Goal: Transaction & Acquisition: Purchase product/service

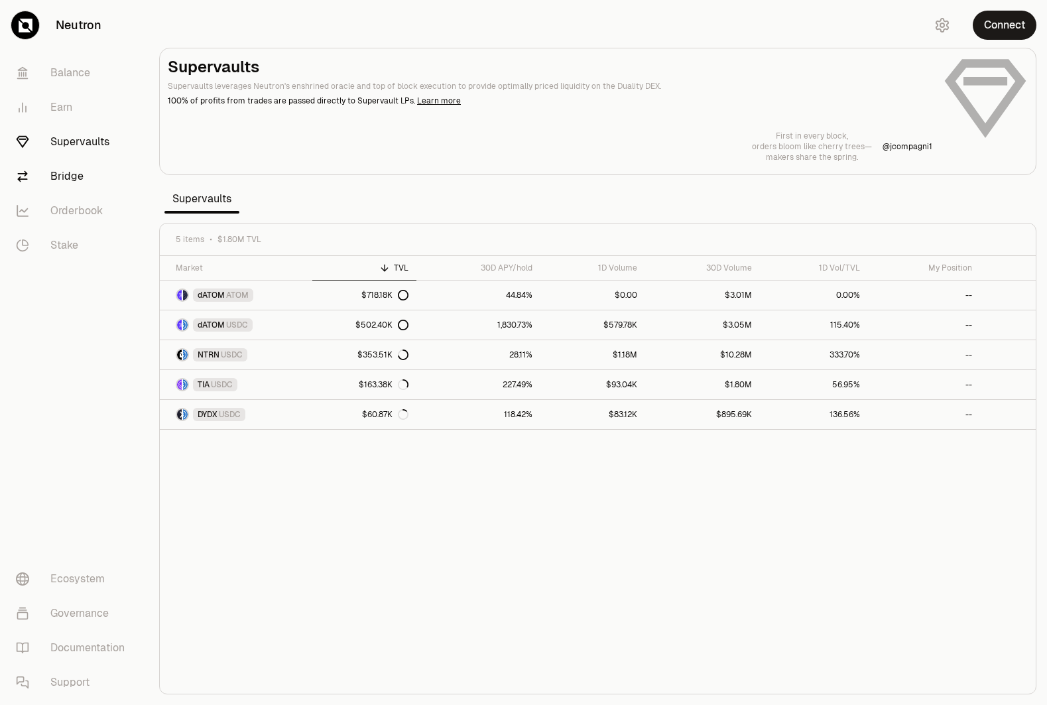
click at [67, 178] on link "Bridge" at bounding box center [74, 176] width 138 height 34
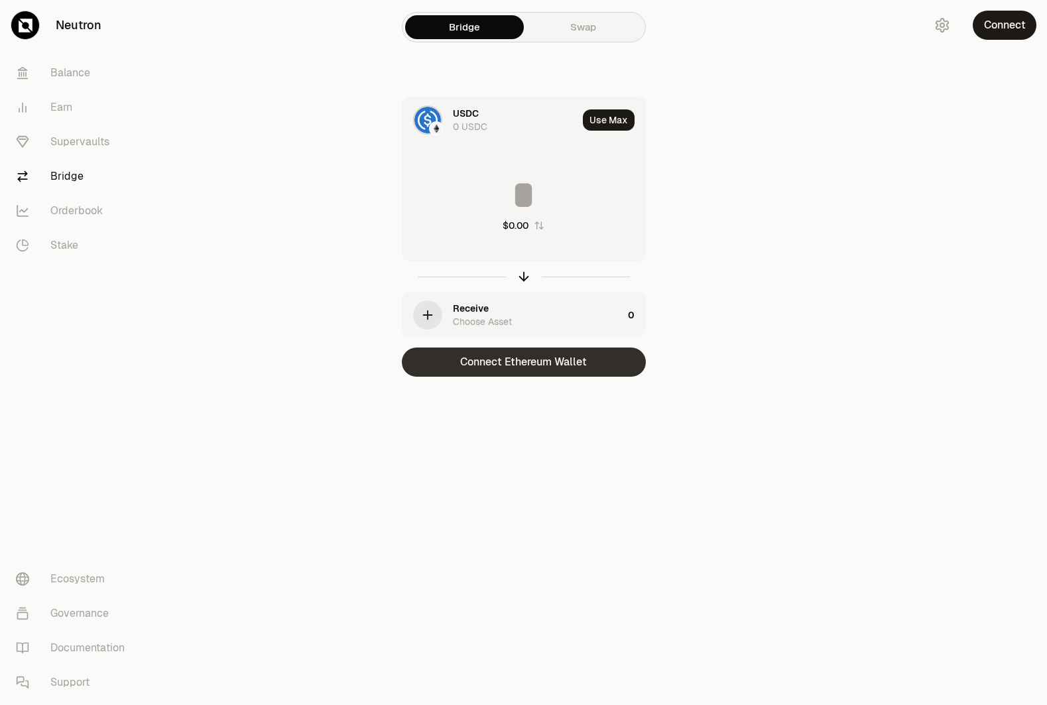
click at [579, 363] on button "Connect Ethereum Wallet" at bounding box center [524, 362] width 244 height 29
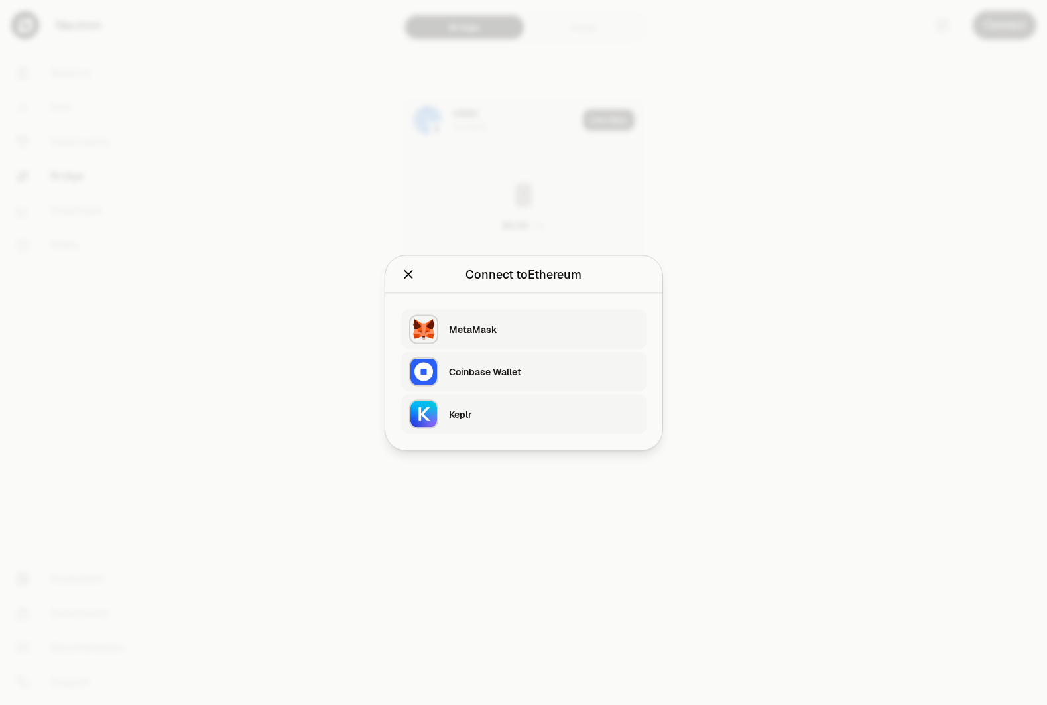
click at [506, 411] on div "Keplr" at bounding box center [544, 413] width 190 height 13
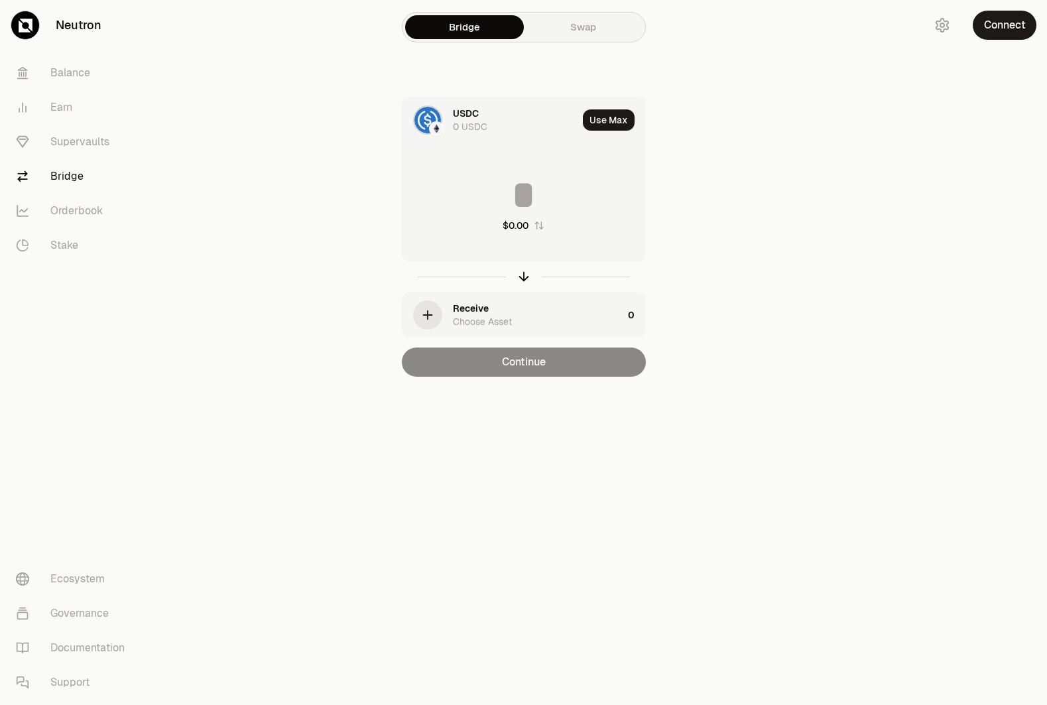
click at [472, 121] on div "0 USDC" at bounding box center [470, 126] width 34 height 13
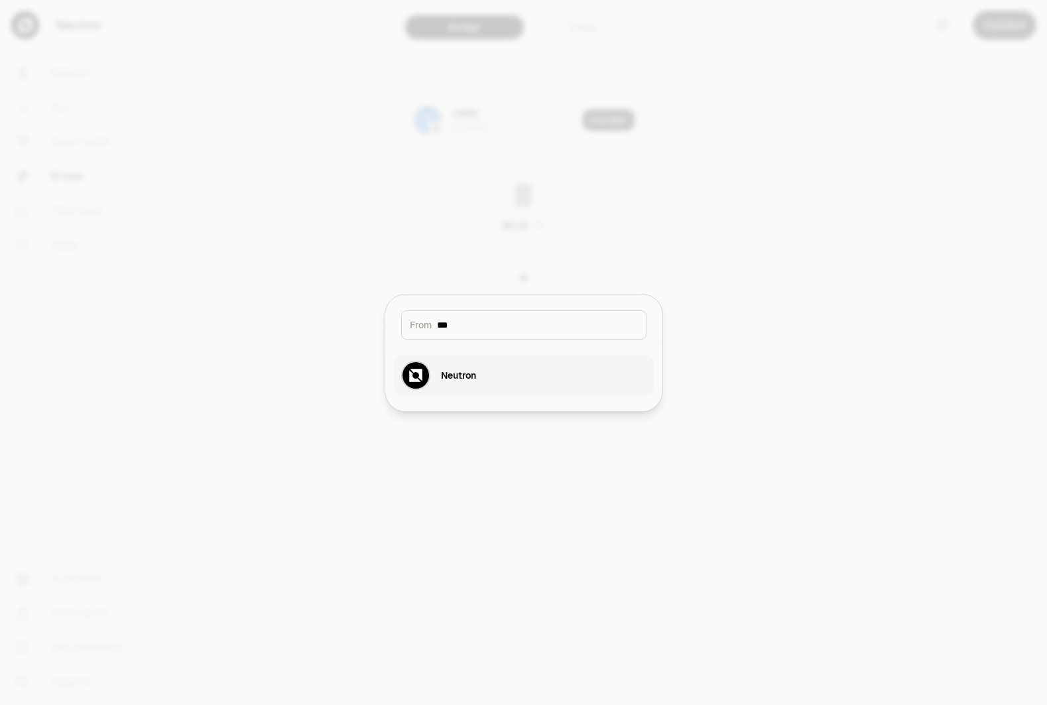
type input "***"
click at [531, 369] on button "Neutron" at bounding box center [523, 375] width 261 height 40
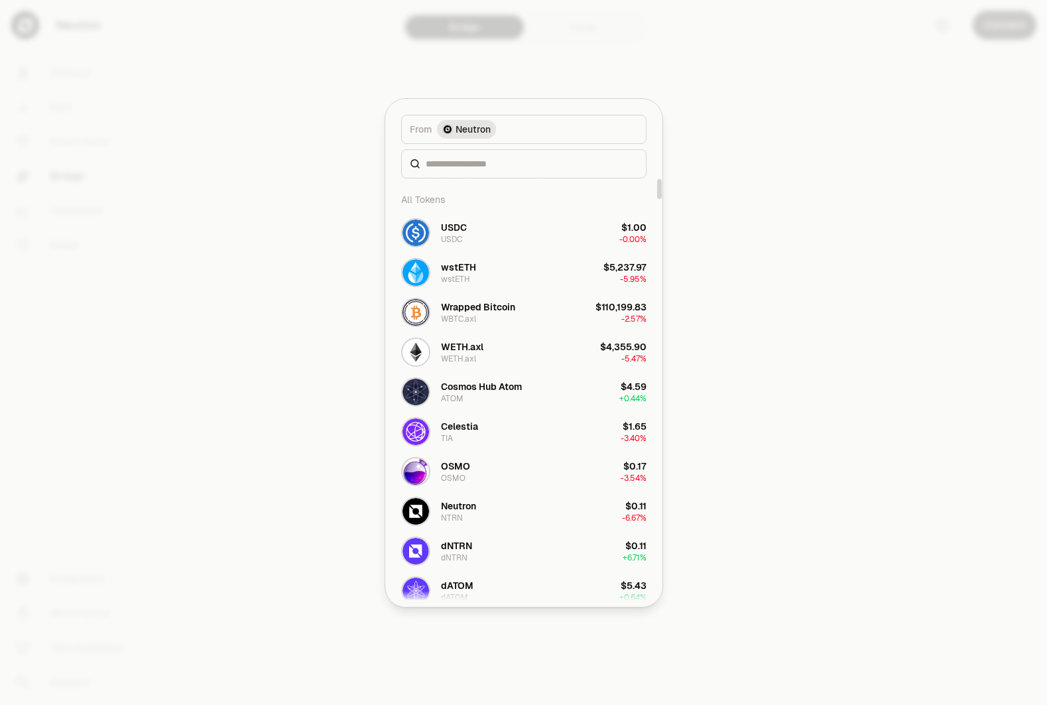
click at [901, 161] on div at bounding box center [523, 352] width 1047 height 705
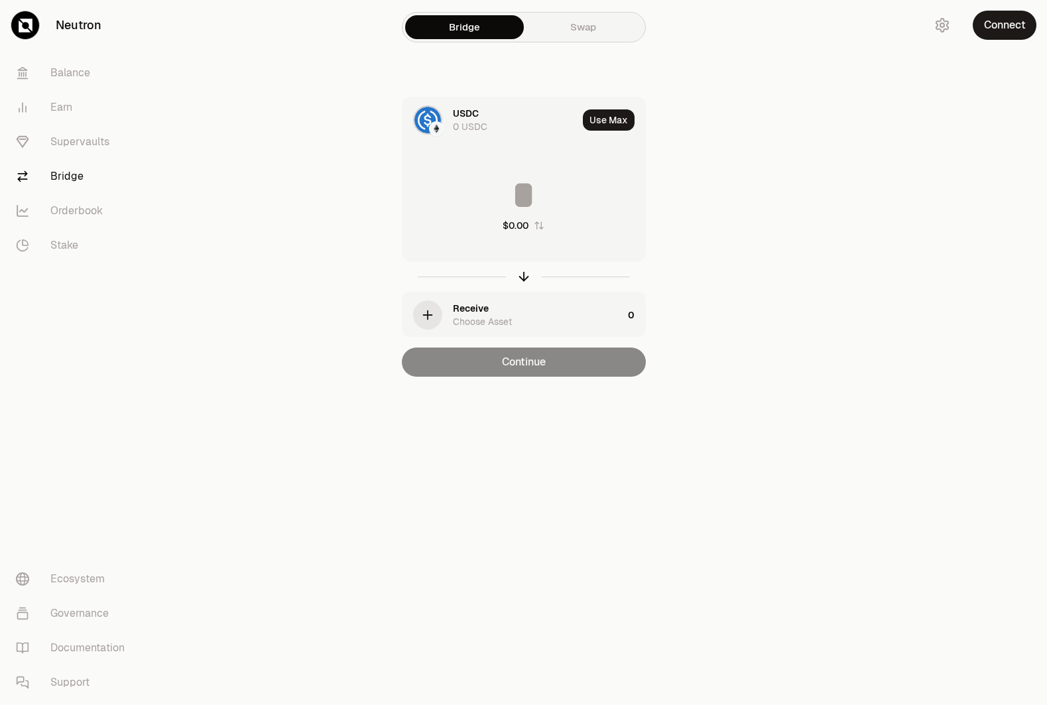
click at [583, 27] on link "Swap" at bounding box center [583, 27] width 119 height 24
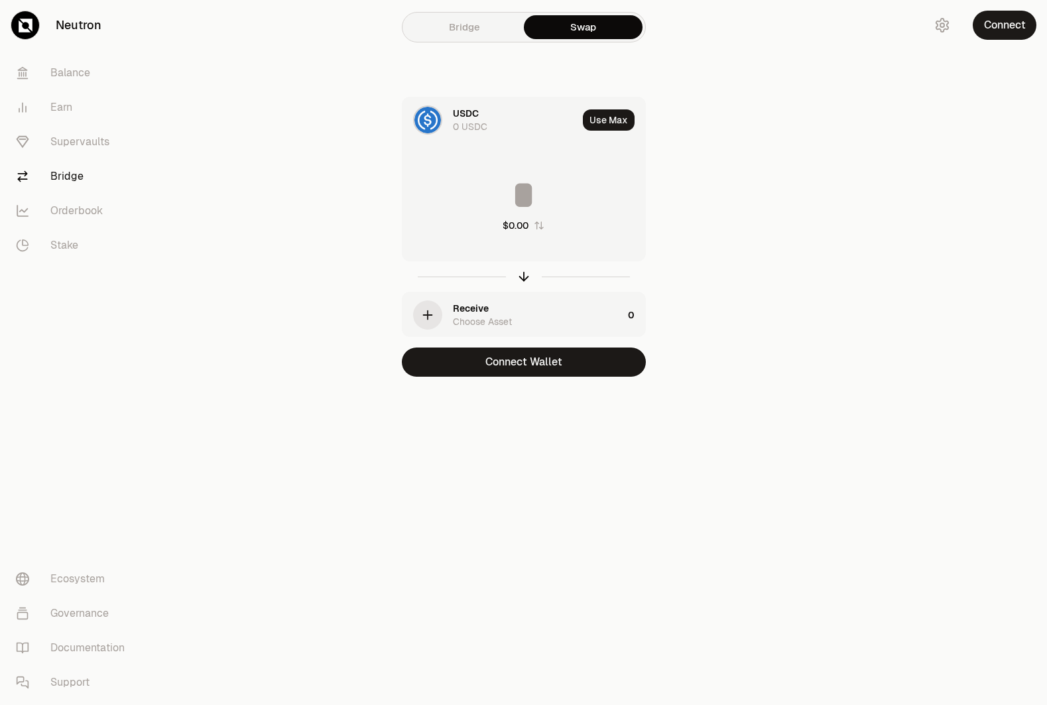
click at [451, 130] on div "USDC 0 USDC" at bounding box center [490, 119] width 175 height 45
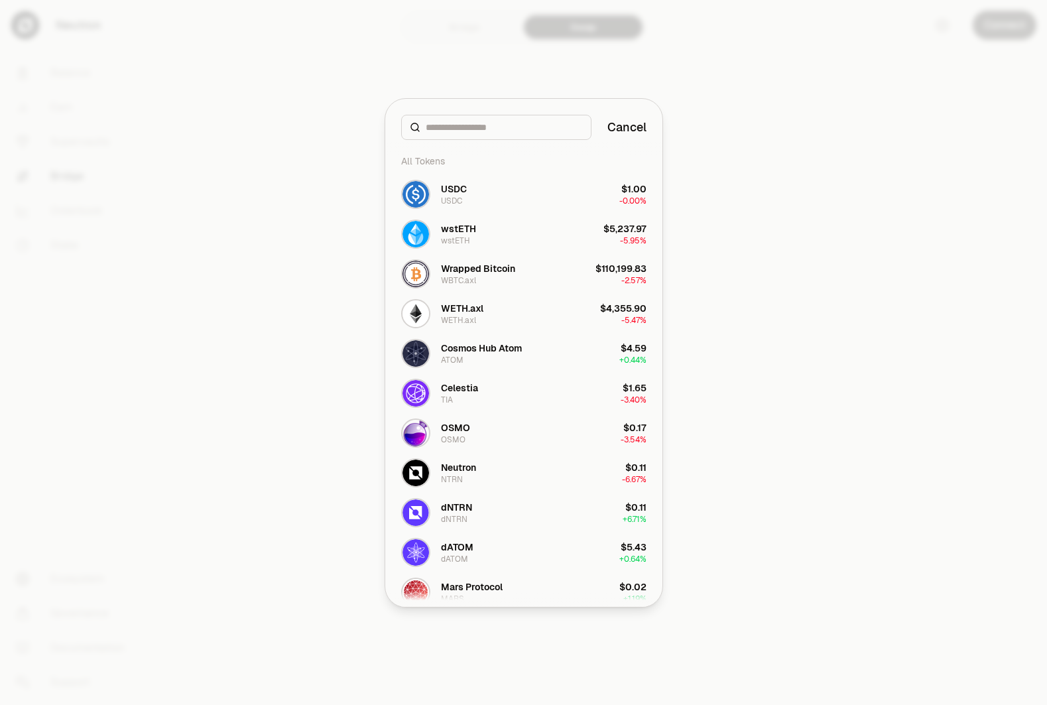
drag, startPoint x: 779, startPoint y: 122, endPoint x: 759, endPoint y: 135, distance: 23.6
click at [779, 122] on div at bounding box center [523, 352] width 1047 height 705
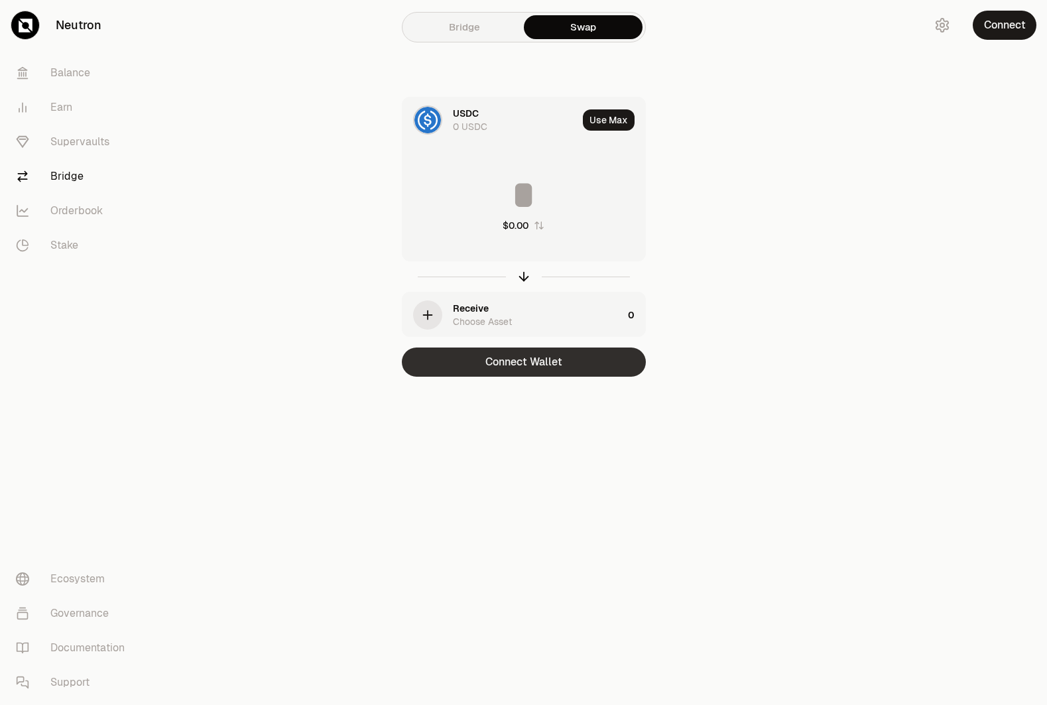
click at [528, 368] on button "Connect Wallet" at bounding box center [524, 362] width 244 height 29
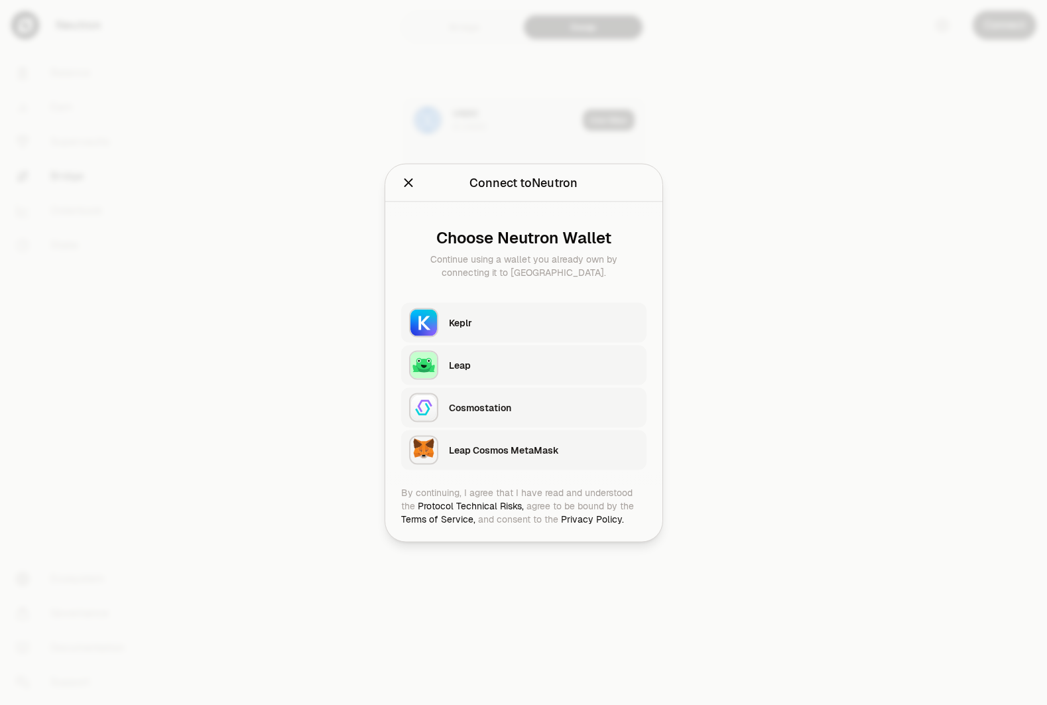
click at [503, 320] on div "Keplr" at bounding box center [544, 322] width 190 height 13
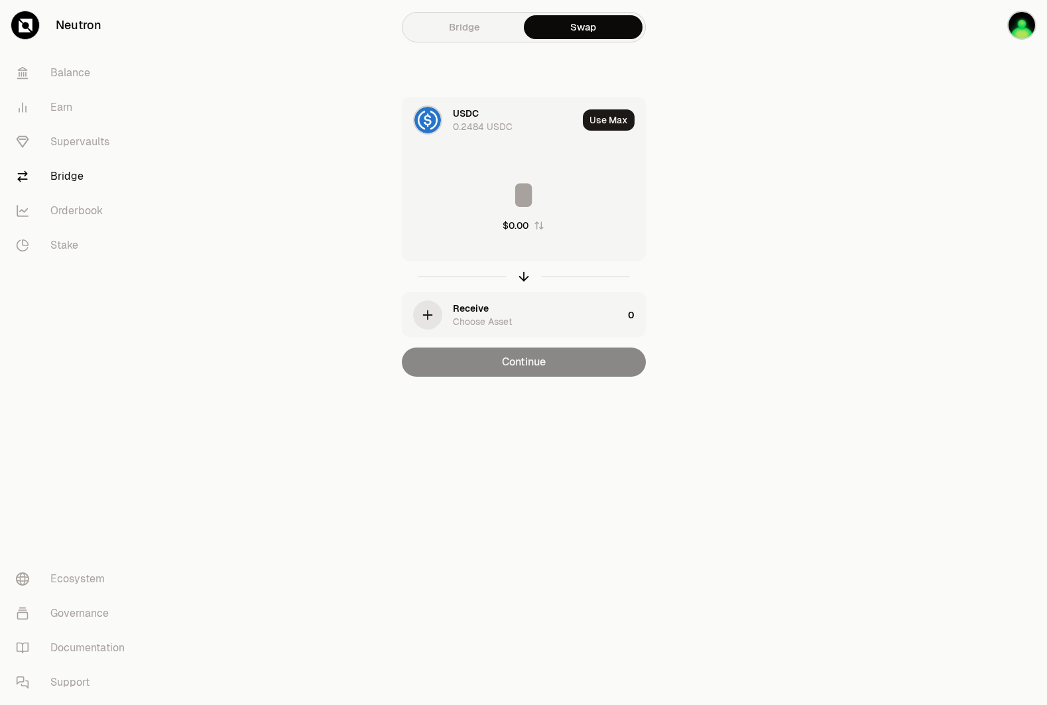
click at [437, 111] on div at bounding box center [427, 119] width 29 height 29
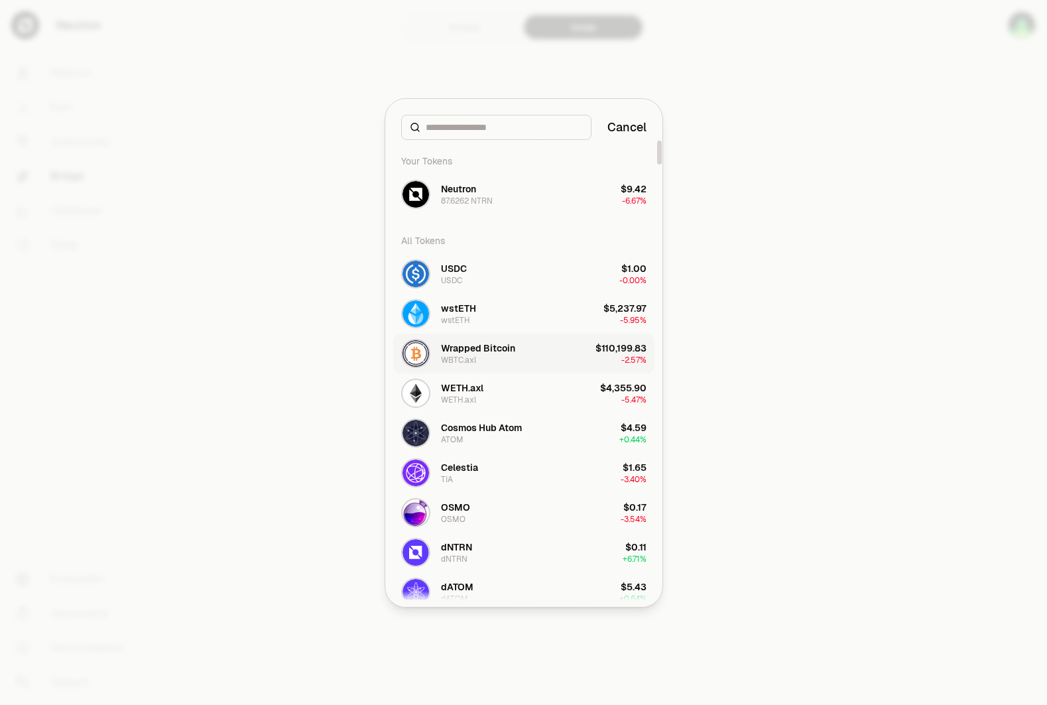
click at [521, 353] on button "Wrapped Bitcoin WBTC.axl $110,199.83 -2.57%" at bounding box center [523, 354] width 261 height 40
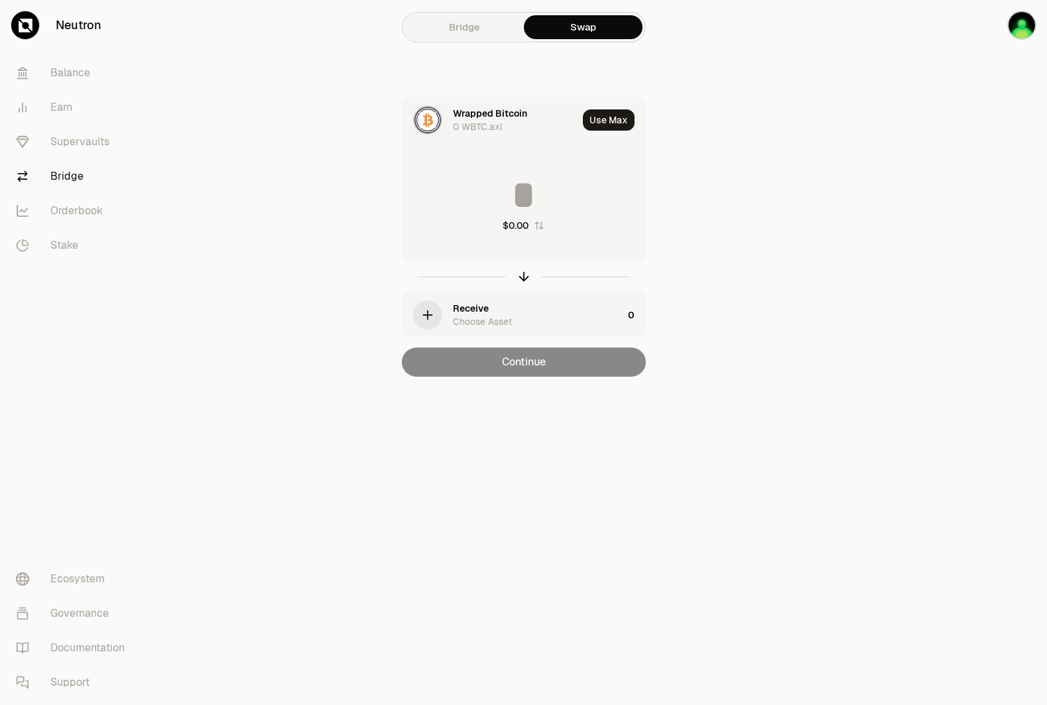
click at [614, 123] on button "Use Max" at bounding box center [609, 119] width 52 height 21
type input "*"
click at [444, 313] on div "Receive Choose Asset" at bounding box center [513, 314] width 220 height 45
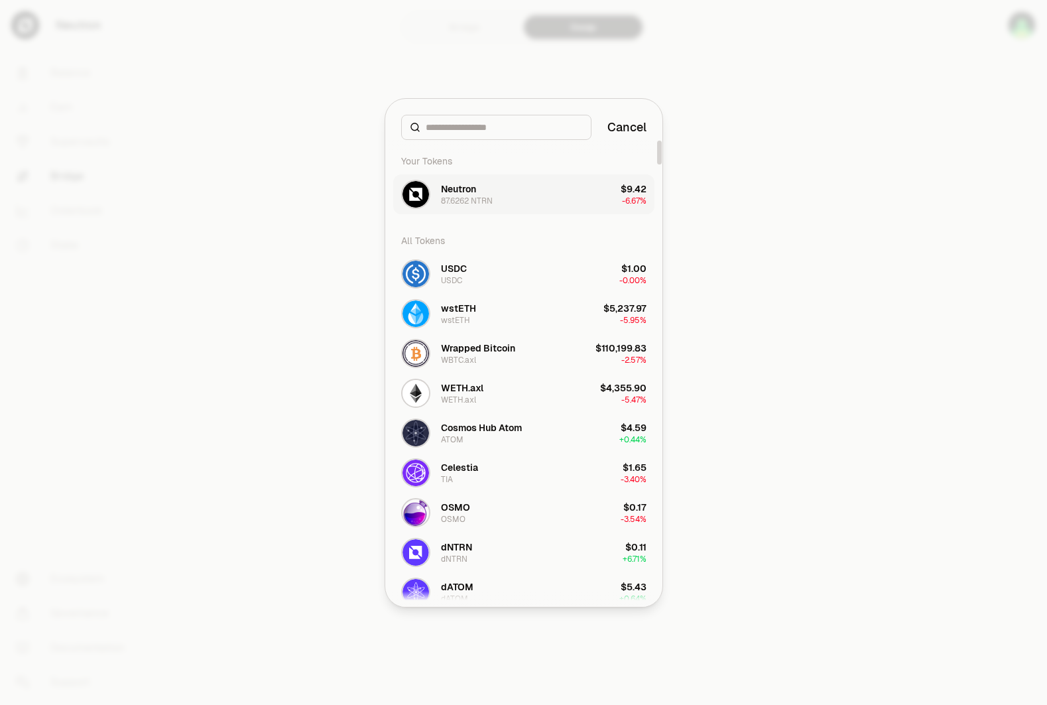
click at [480, 198] on div "87.6262 NTRN" at bounding box center [467, 201] width 52 height 11
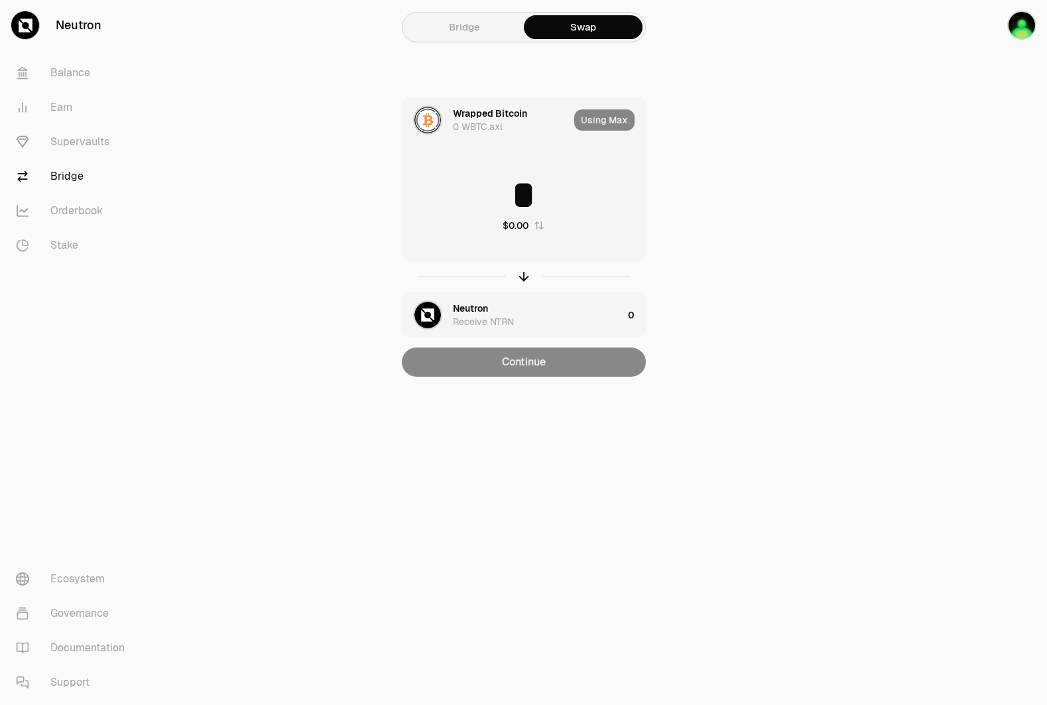
click at [609, 121] on div "Using Max" at bounding box center [609, 119] width 71 height 45
drag, startPoint x: 589, startPoint y: 168, endPoint x: 584, endPoint y: 194, distance: 25.8
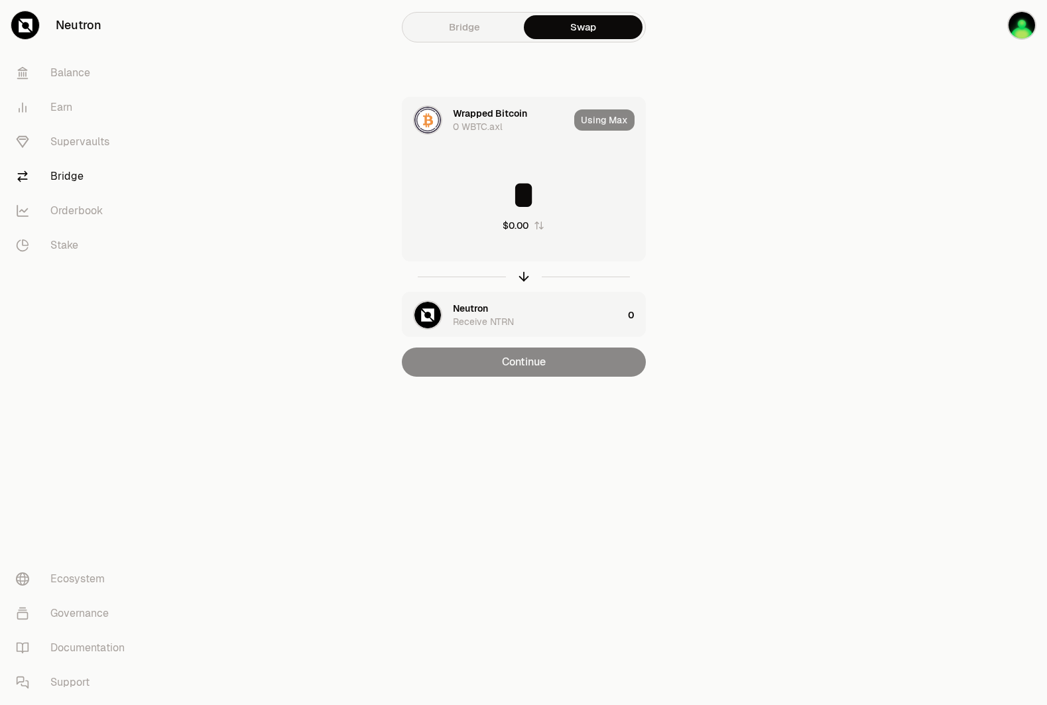
click at [589, 168] on div "* $0.00" at bounding box center [524, 203] width 243 height 117
click at [562, 207] on input "*" at bounding box center [524, 195] width 243 height 40
click at [527, 369] on div "Continue" at bounding box center [524, 362] width 244 height 29
click at [1022, 21] on img "button" at bounding box center [1022, 25] width 27 height 27
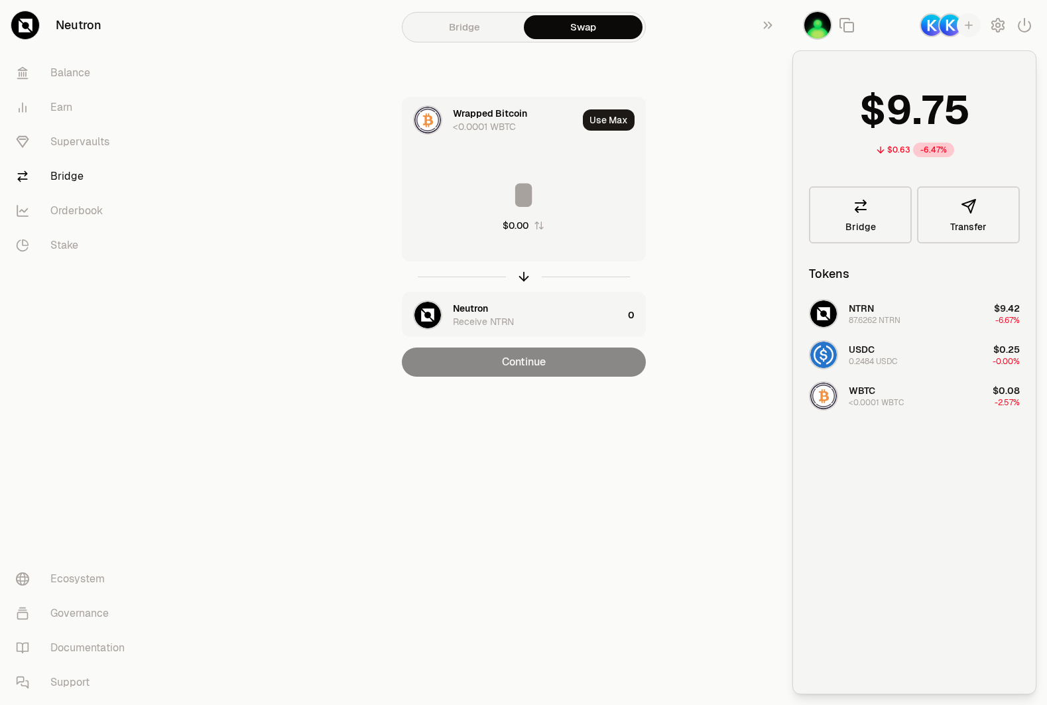
click at [948, 25] on img "button" at bounding box center [950, 25] width 21 height 21
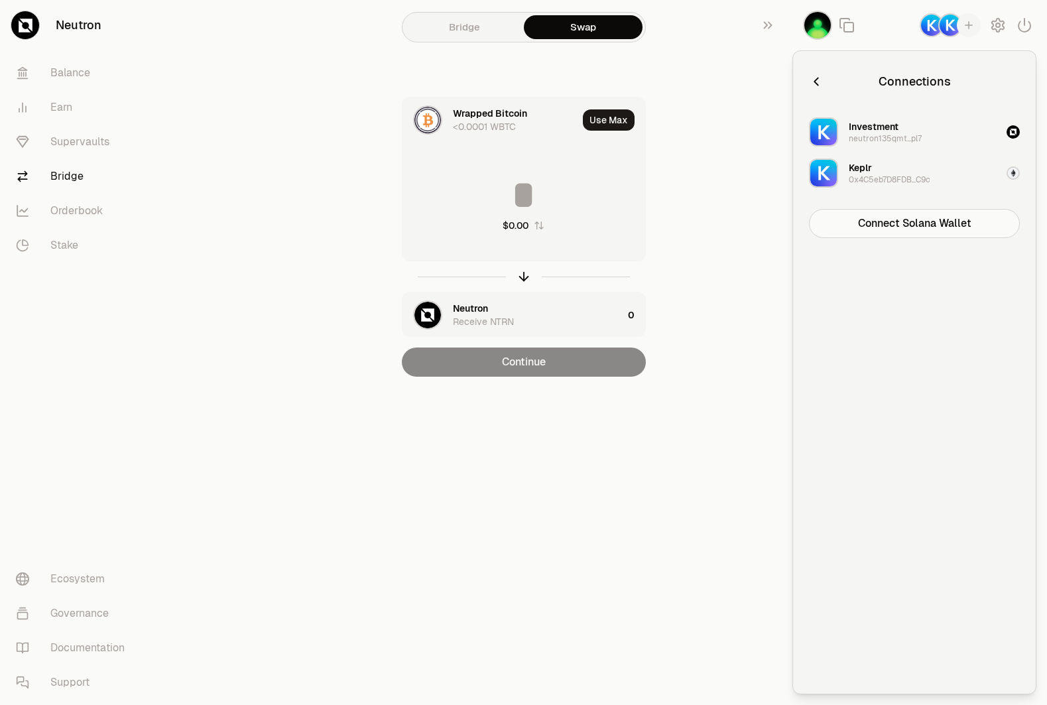
click at [933, 27] on img "button" at bounding box center [931, 25] width 21 height 21
click at [946, 26] on img "button" at bounding box center [950, 25] width 21 height 21
click at [913, 140] on div "neutron135qmt...pl7" at bounding box center [885, 138] width 73 height 11
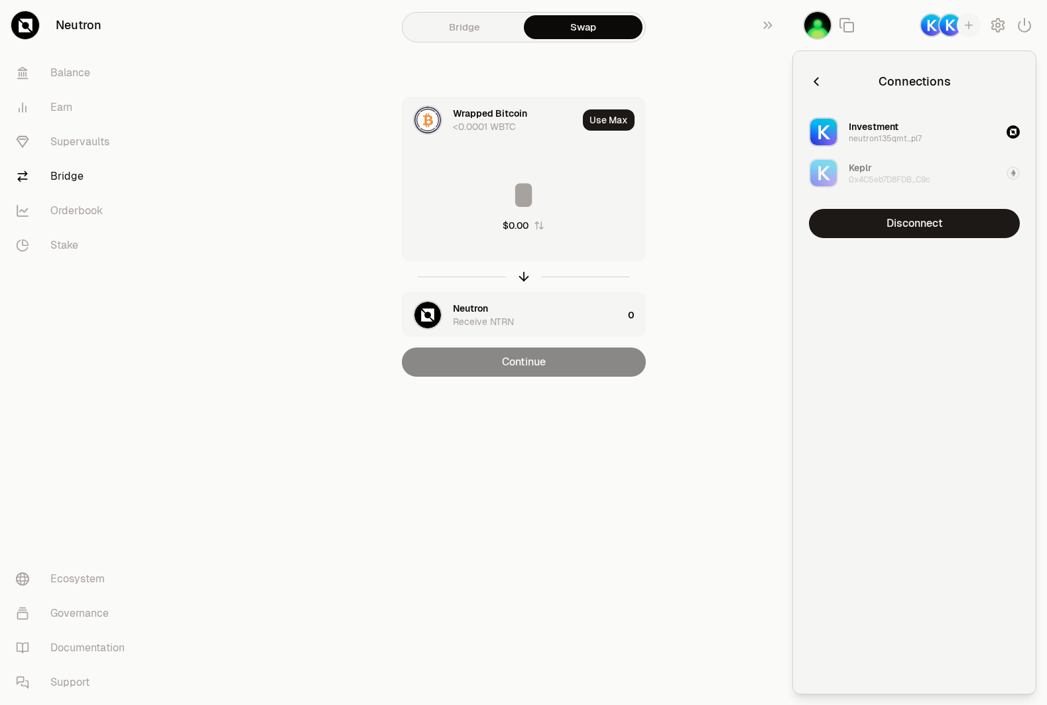
click at [883, 174] on div "0x4C5eb7D8FDB...C9c" at bounding box center [890, 179] width 82 height 11
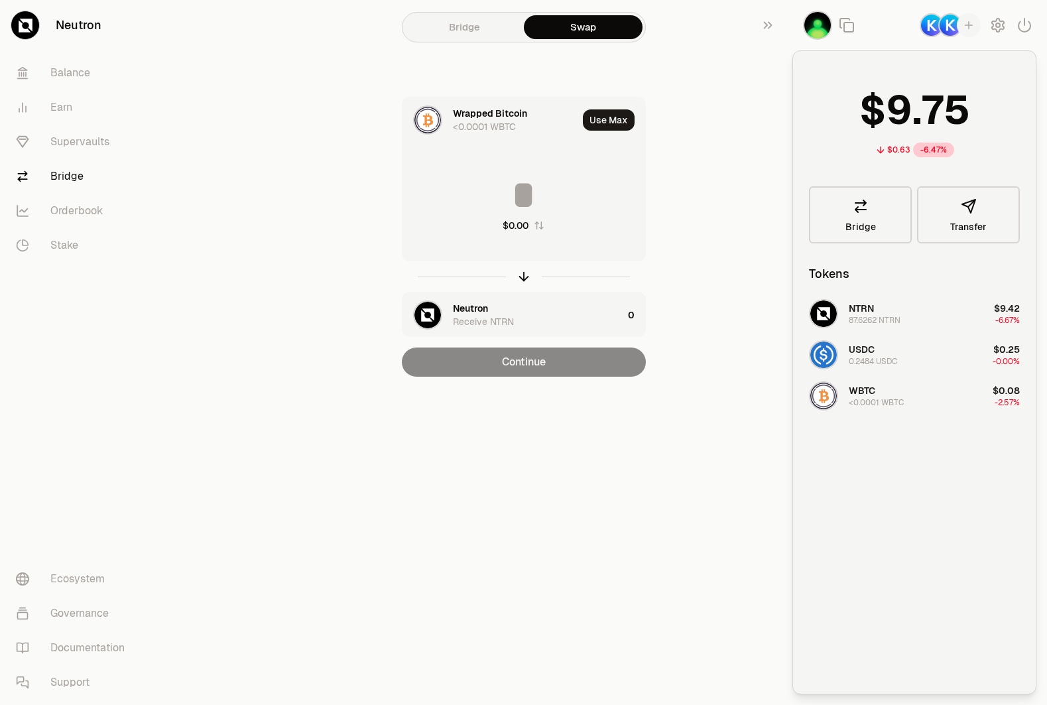
click at [712, 244] on div "Wrapped Bitcoin <0.0001 WBTC Use Max $0.00 Neutron Receive NTRN 0 Continue" at bounding box center [524, 237] width 446 height 280
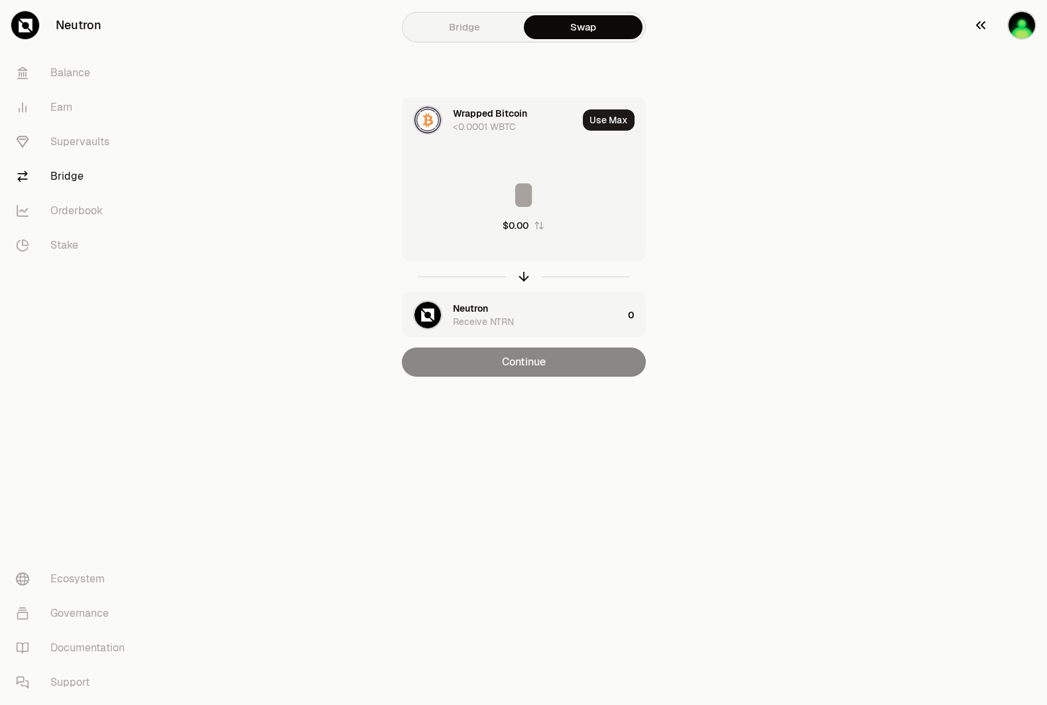
click at [1027, 22] on img "button" at bounding box center [1022, 25] width 27 height 27
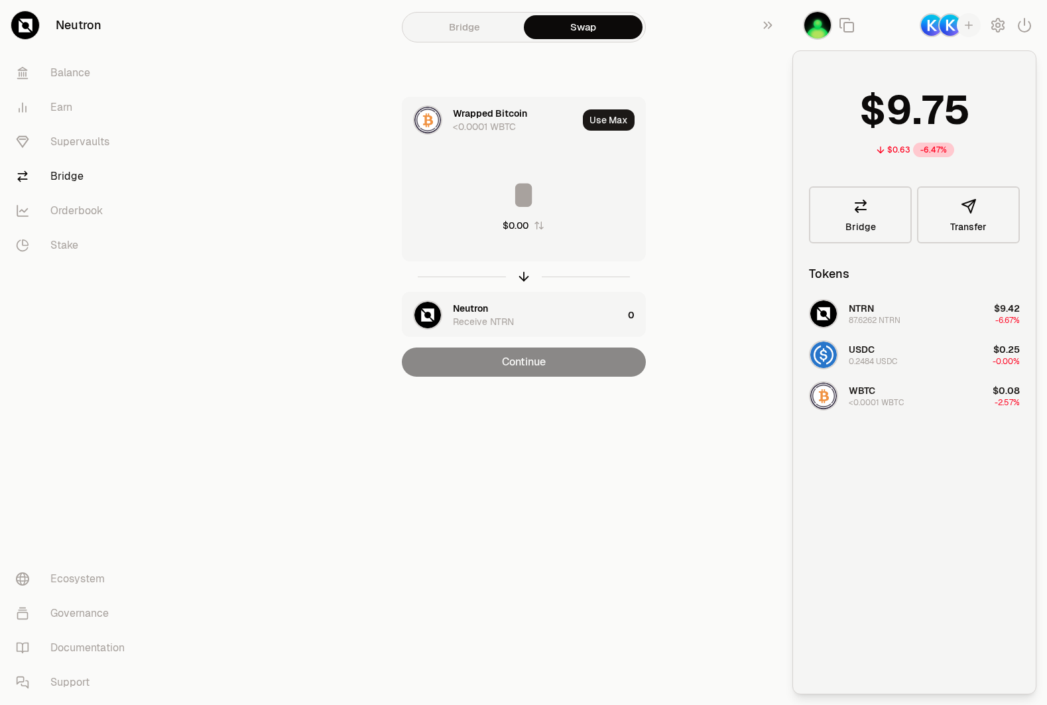
click at [948, 24] on img "button" at bounding box center [950, 25] width 21 height 21
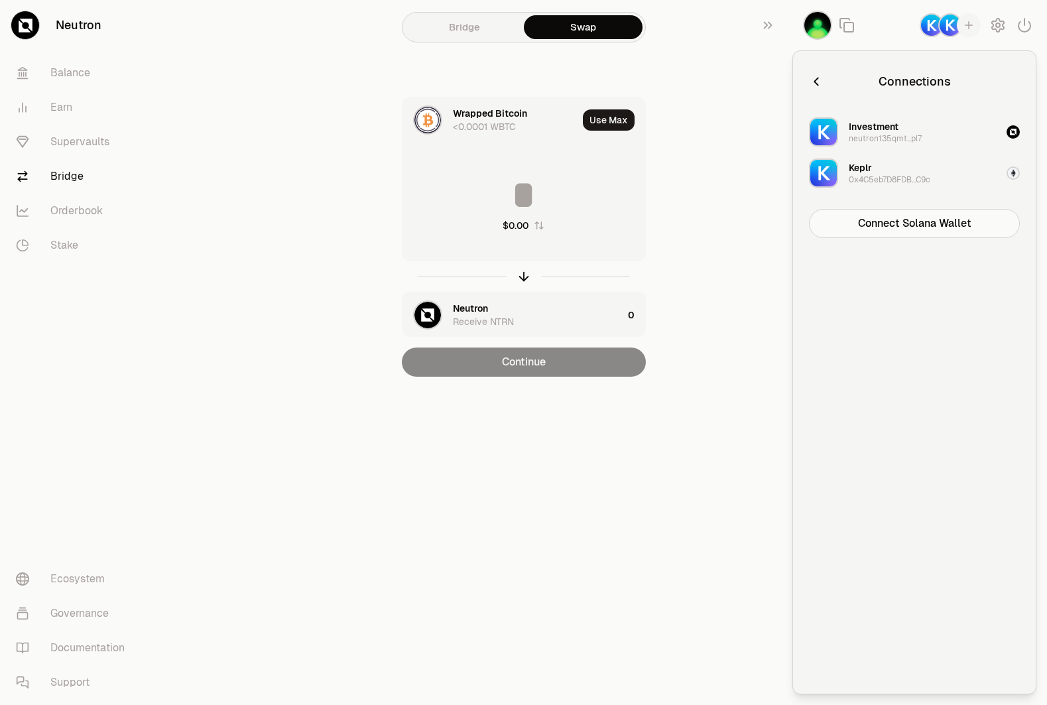
click at [892, 172] on div "Keplr 0x4C5eb7D8FDB...C9c" at bounding box center [890, 173] width 82 height 24
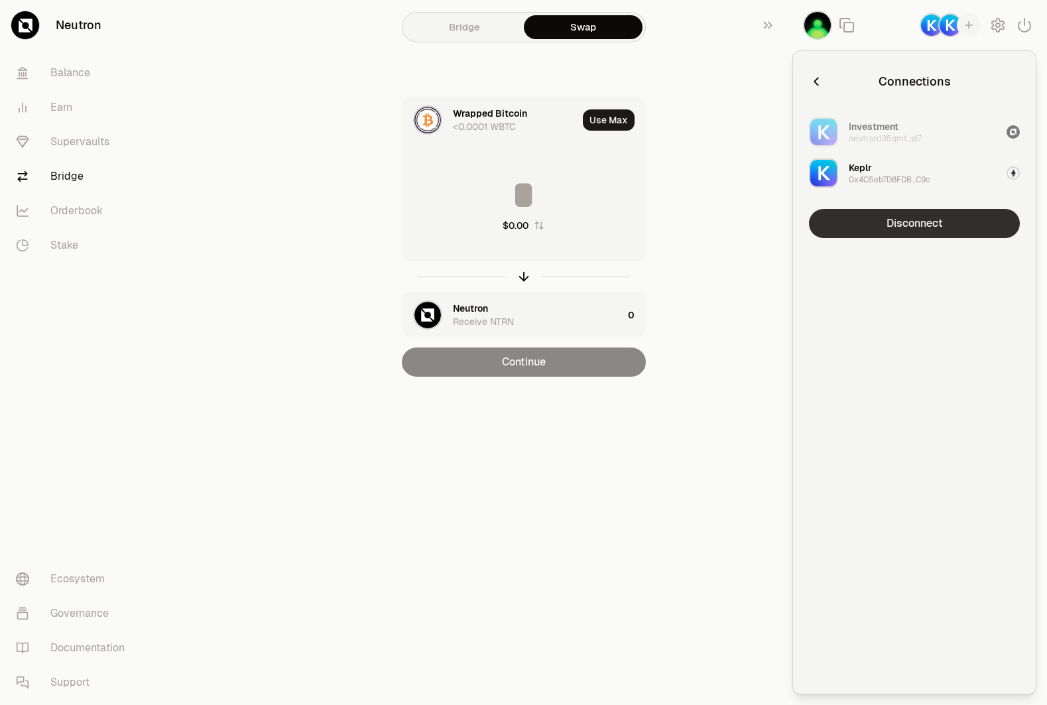
click at [911, 224] on button "Disconnect" at bounding box center [914, 223] width 211 height 29
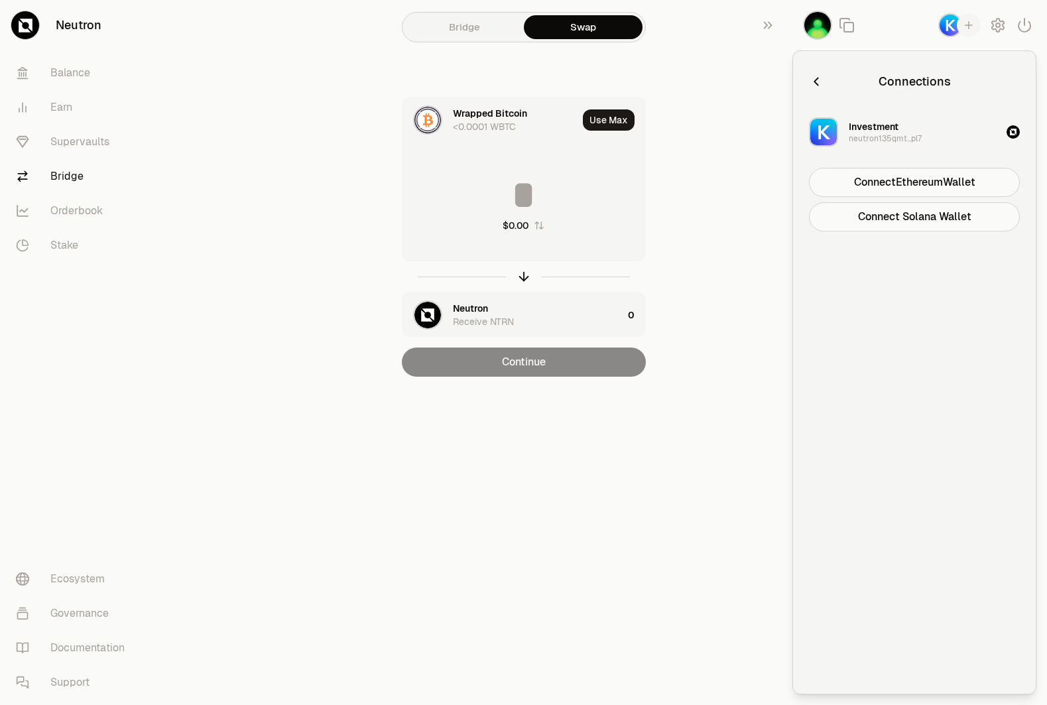
click at [883, 133] on div "neutron135qmt...pl7" at bounding box center [885, 138] width 73 height 11
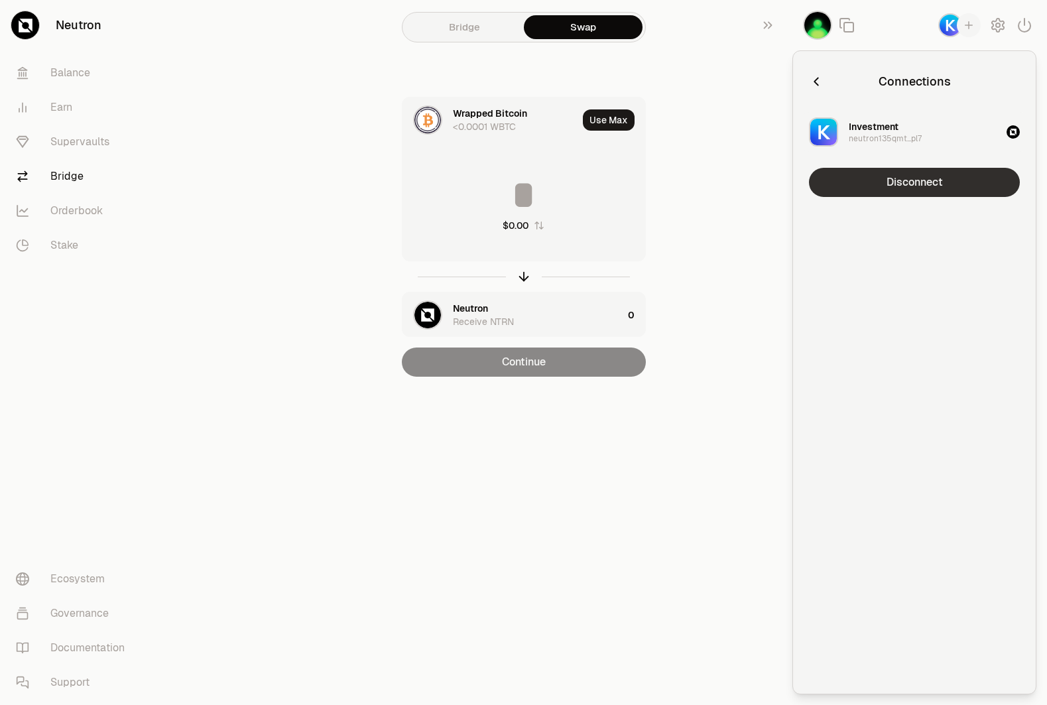
click at [895, 180] on button "Disconnect" at bounding box center [914, 182] width 211 height 29
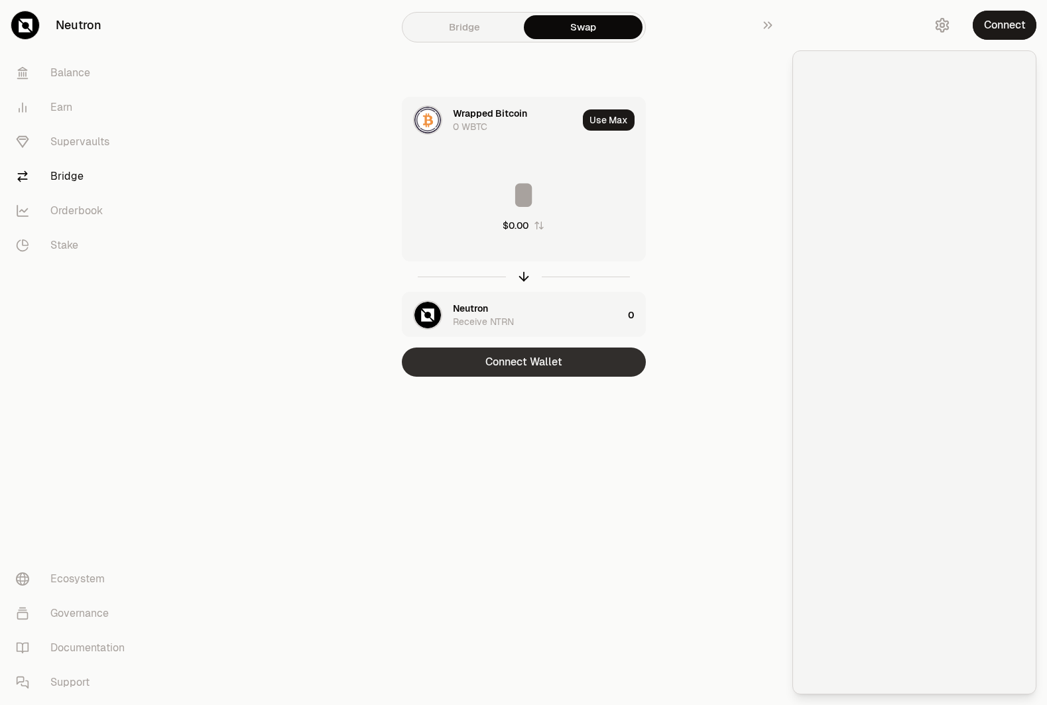
click at [534, 370] on button "Connect Wallet" at bounding box center [524, 362] width 244 height 29
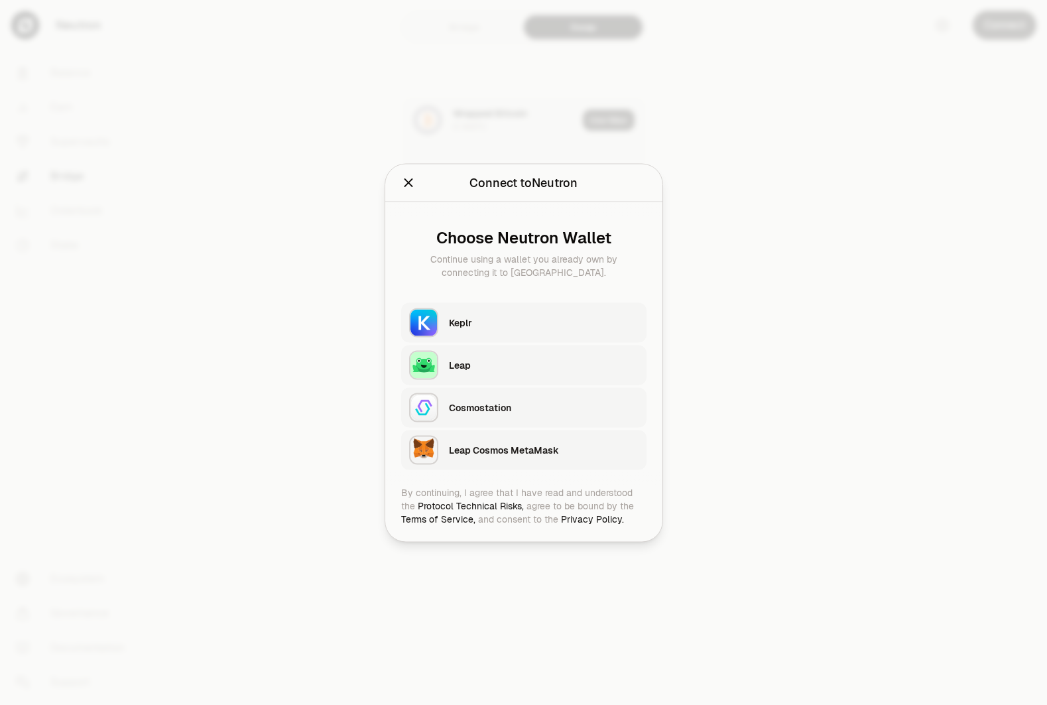
click at [493, 326] on div "Keplr" at bounding box center [544, 322] width 190 height 13
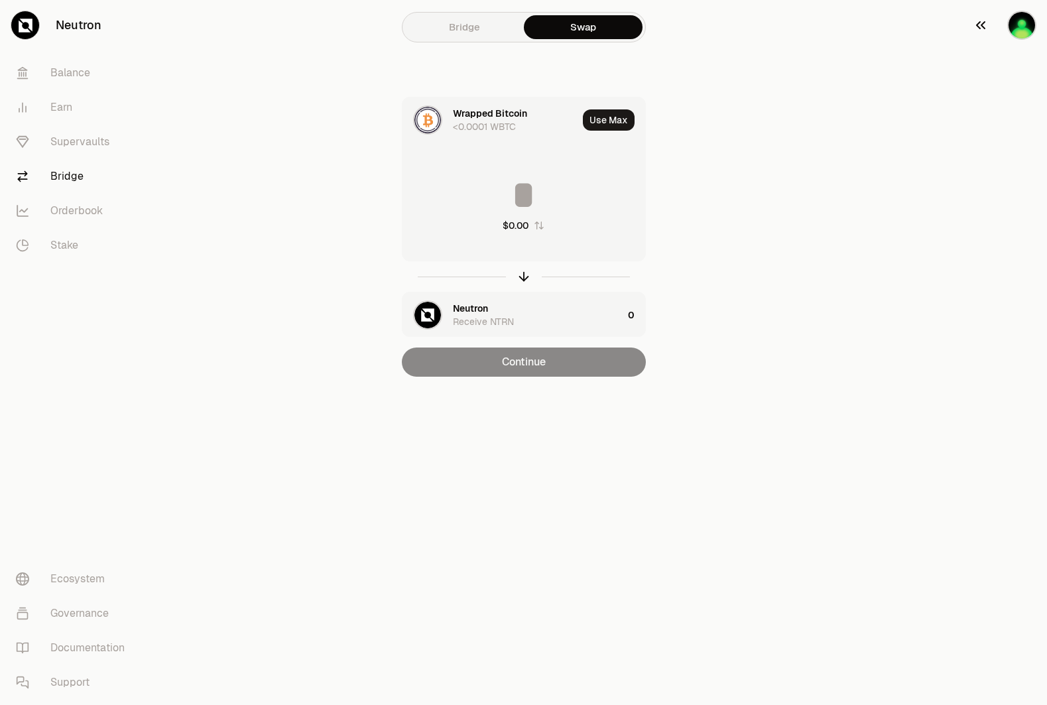
click at [1019, 23] on img "button" at bounding box center [1022, 25] width 27 height 27
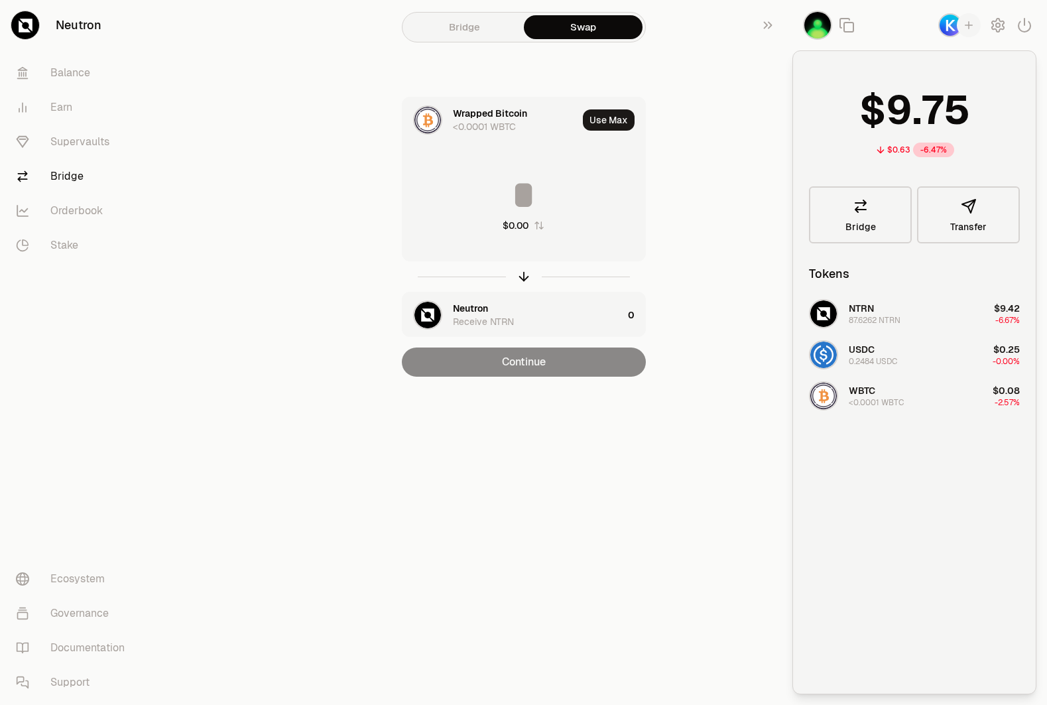
click at [948, 27] on img "button" at bounding box center [950, 25] width 21 height 21
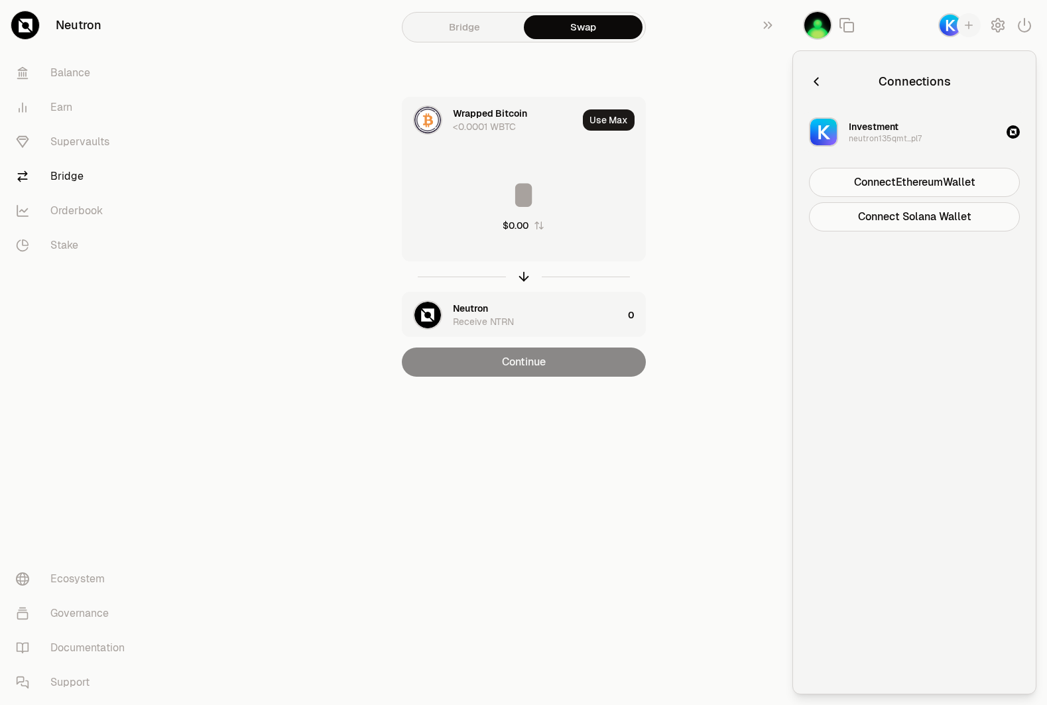
click at [894, 132] on div "Investment" at bounding box center [874, 126] width 50 height 13
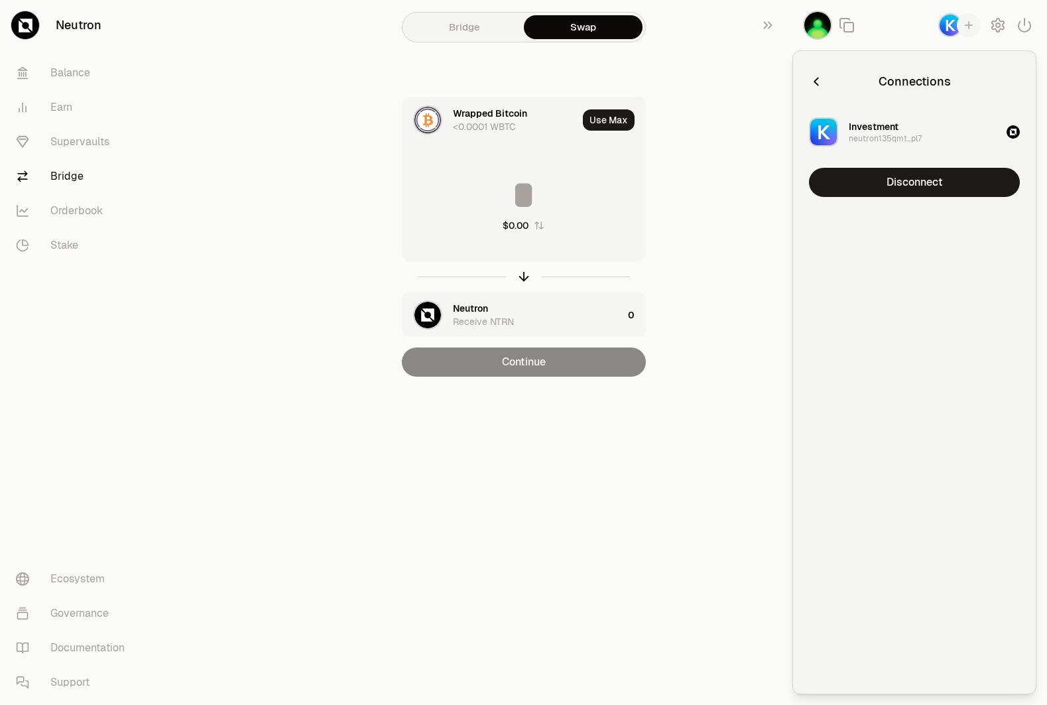
click at [810, 79] on icon "button" at bounding box center [816, 81] width 15 height 15
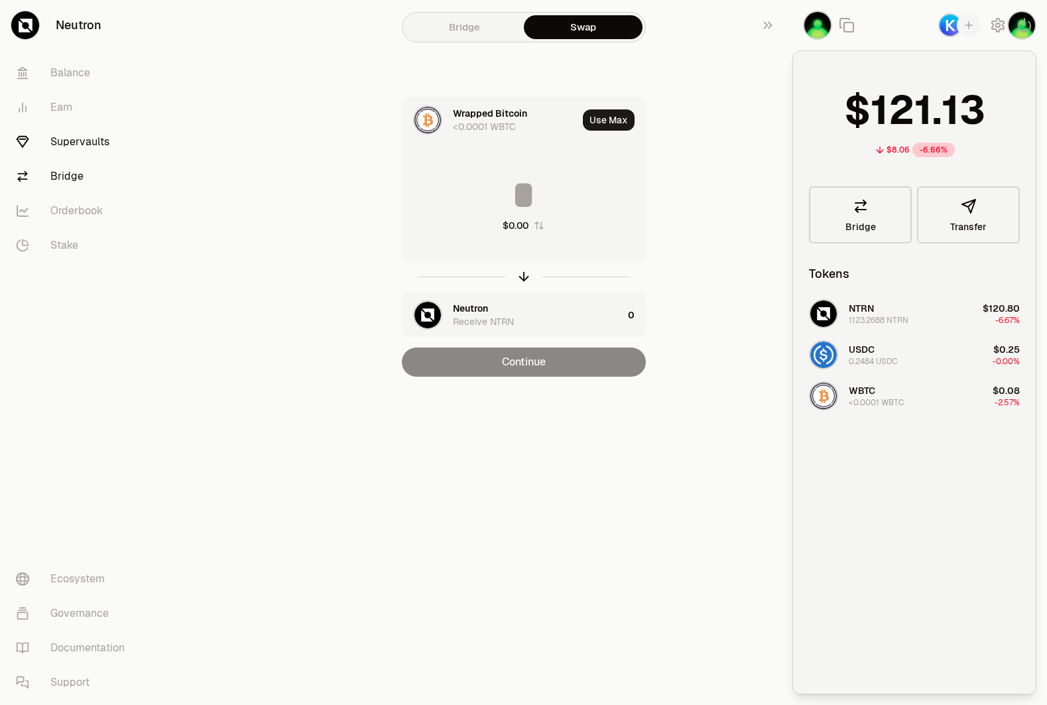
click at [76, 145] on link "Supervaults" at bounding box center [74, 142] width 138 height 34
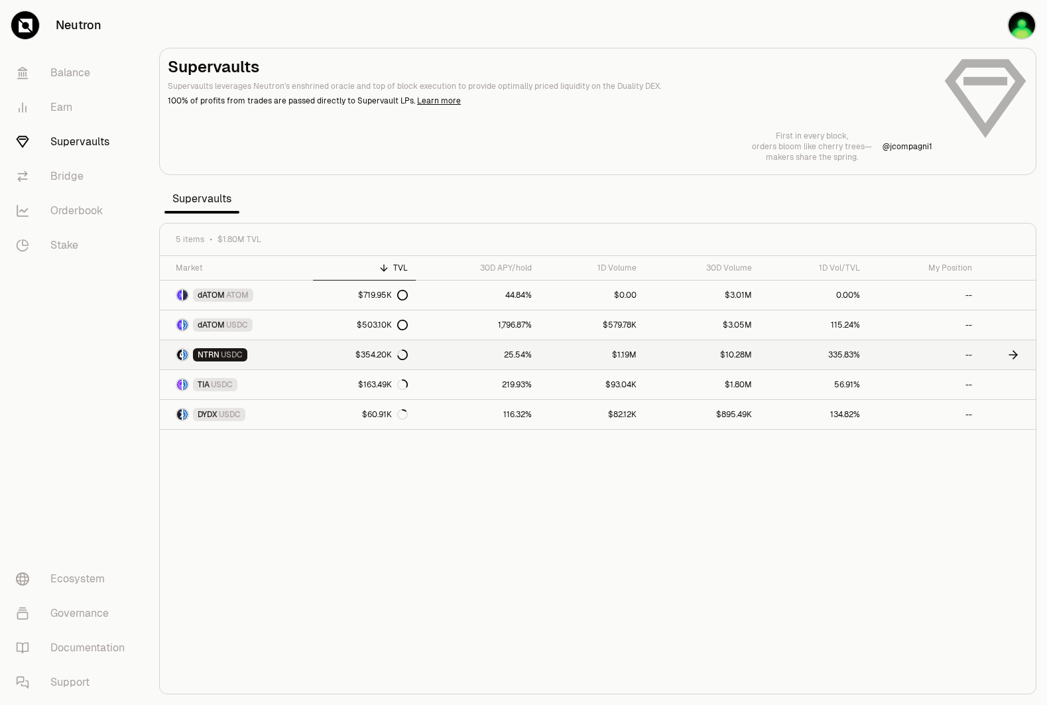
click at [210, 355] on span "NTRN" at bounding box center [209, 355] width 22 height 11
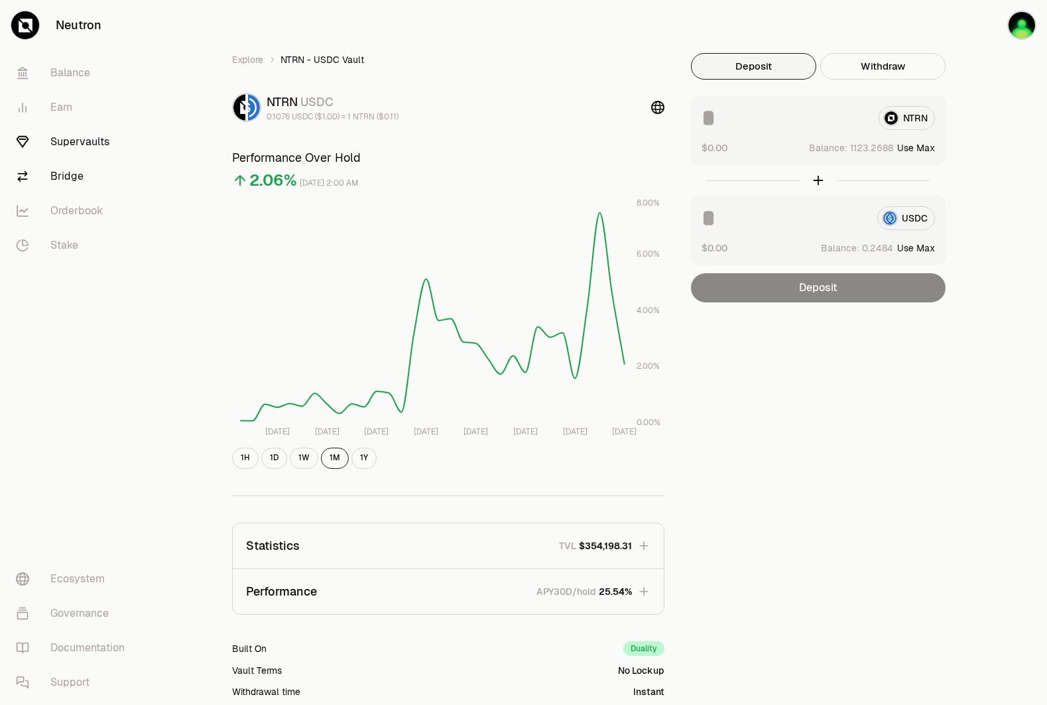
click at [62, 178] on link "Bridge" at bounding box center [74, 176] width 138 height 34
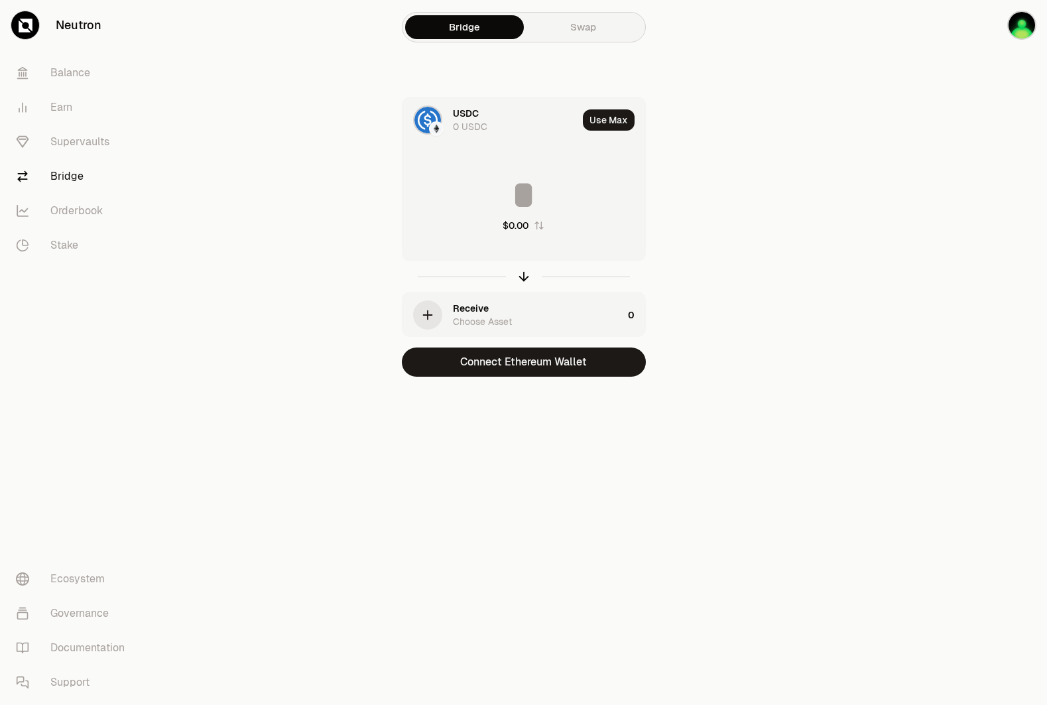
click at [76, 180] on link "Bridge" at bounding box center [74, 176] width 138 height 34
click at [598, 26] on link "Swap" at bounding box center [583, 27] width 119 height 24
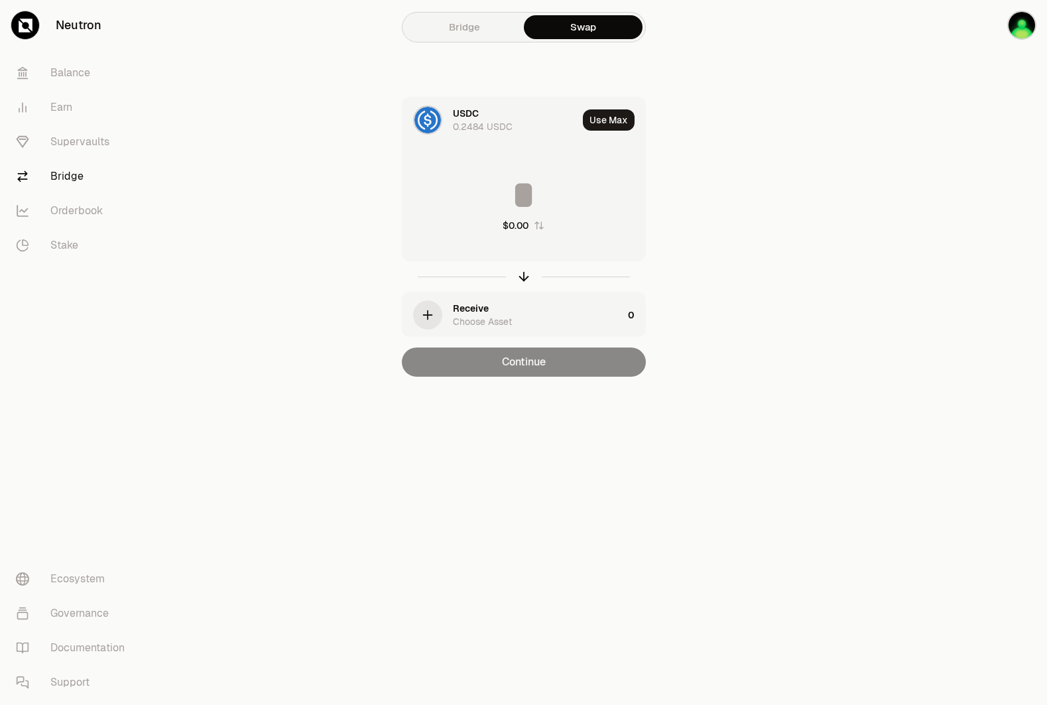
click at [482, 119] on div "USDC 0.2484 USDC" at bounding box center [515, 120] width 125 height 27
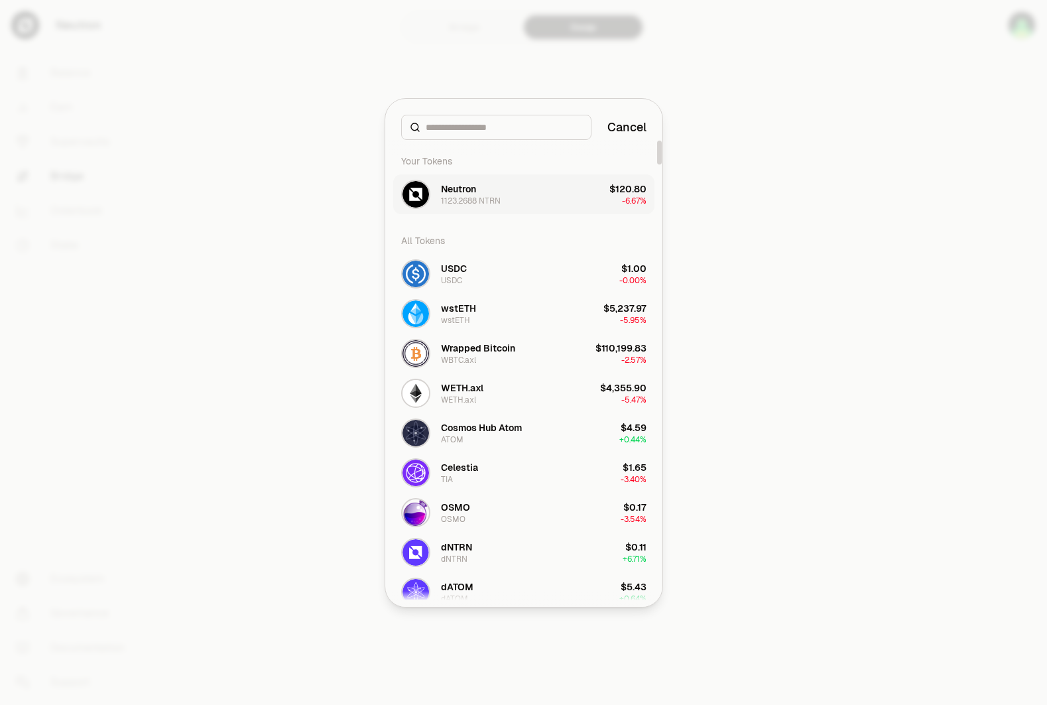
click at [491, 193] on div "Neutron 1123.2688 NTRN" at bounding box center [471, 194] width 60 height 24
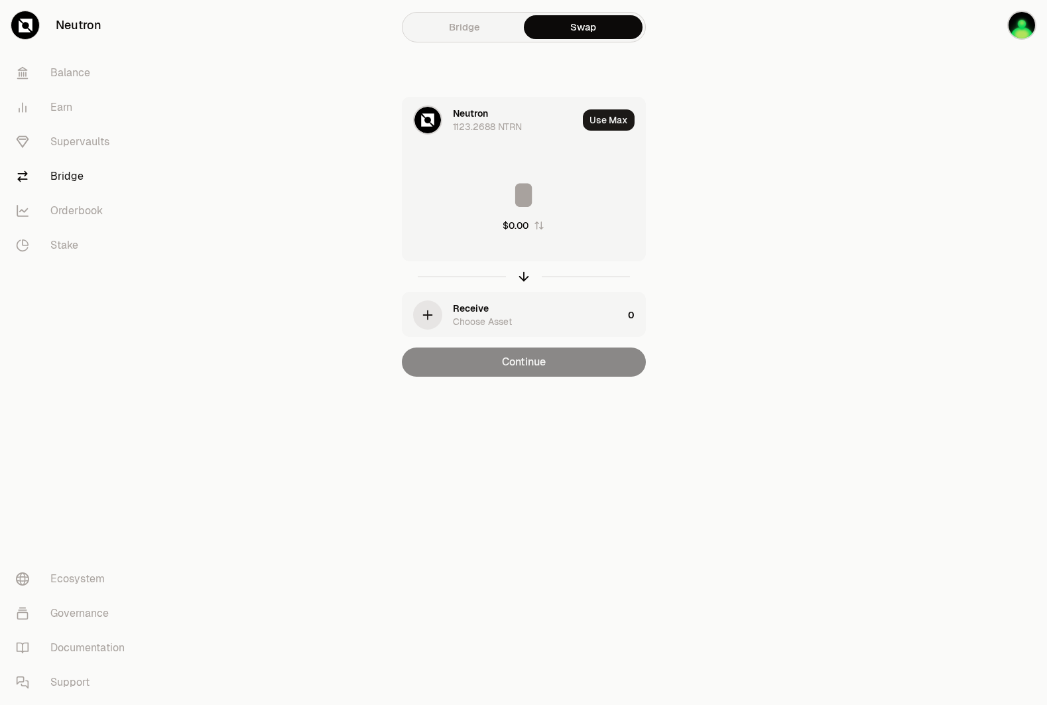
click at [482, 324] on div "Choose Asset" at bounding box center [482, 321] width 59 height 13
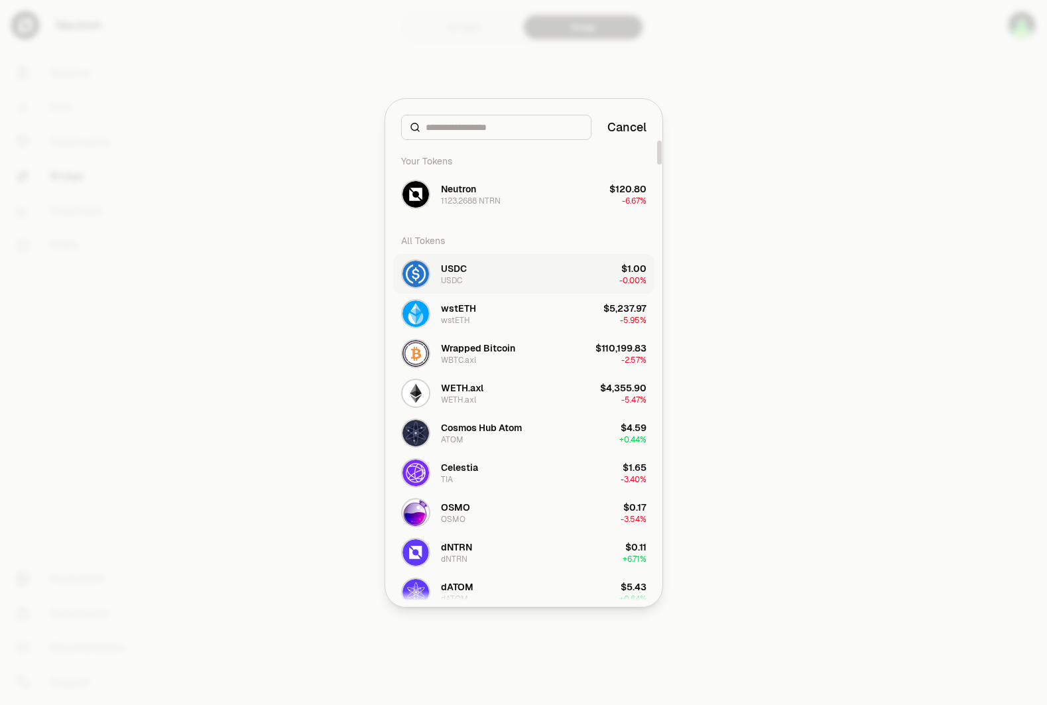
click at [467, 279] on button "USDC USDC $1.00 -0.00%" at bounding box center [523, 274] width 261 height 40
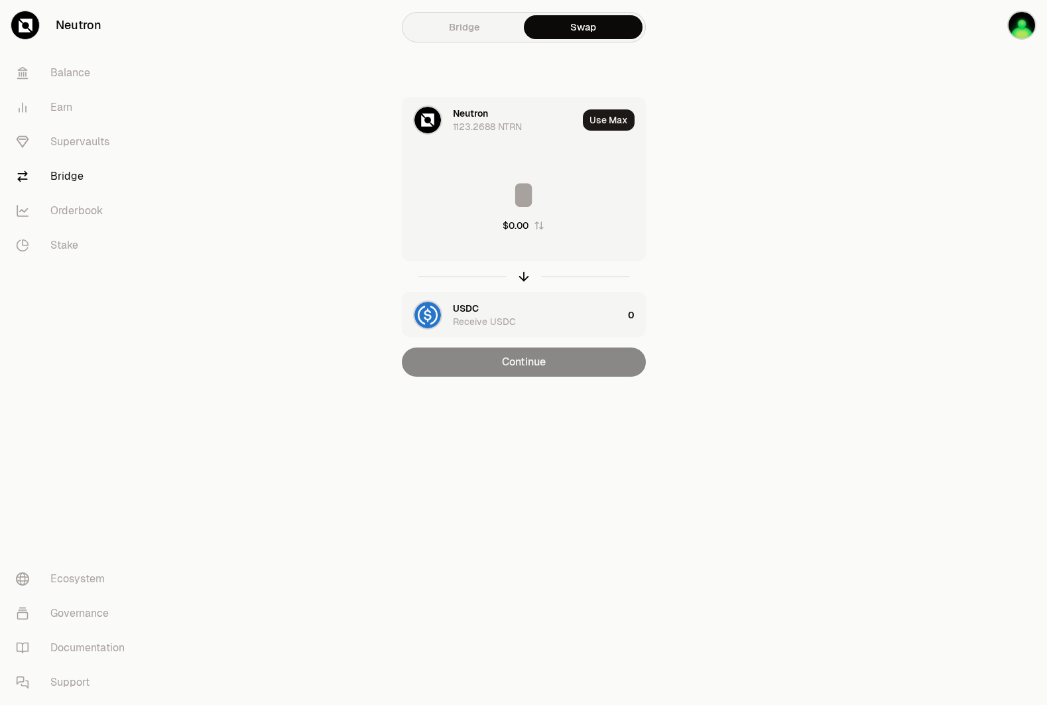
click at [521, 198] on input at bounding box center [524, 195] width 243 height 40
click at [516, 317] on div "USDC Receive USDC" at bounding box center [538, 315] width 170 height 27
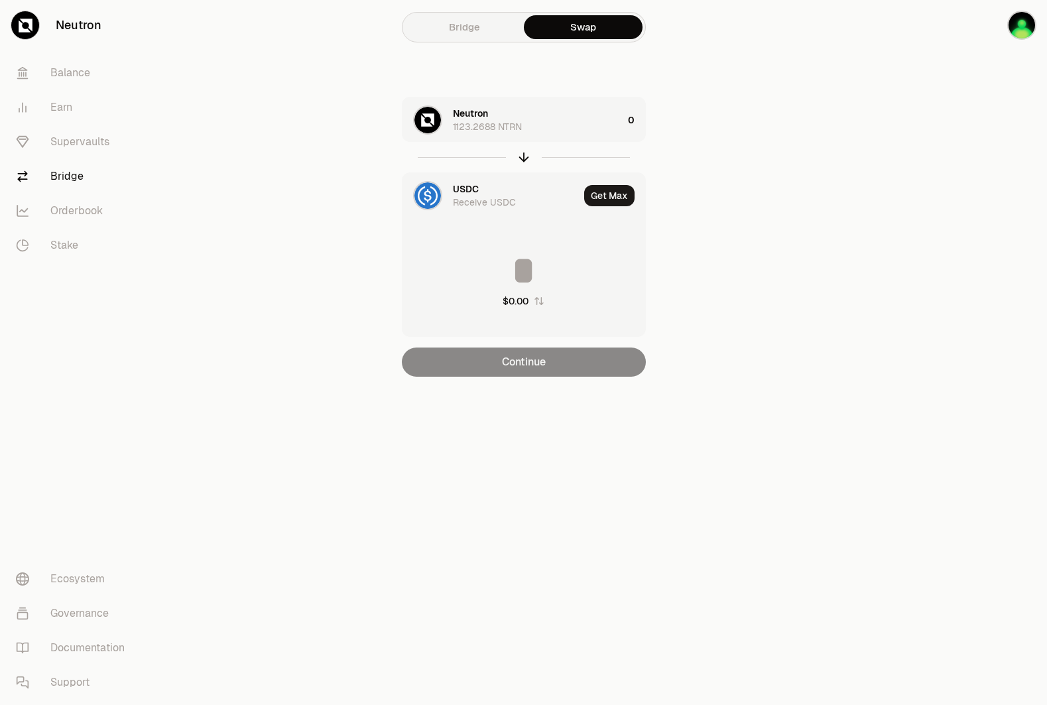
click at [529, 275] on input at bounding box center [524, 271] width 243 height 40
type input "**"
click at [748, 288] on div "Bridge Swap Neutron 1123.2688 NTRN USDC Receive USDC Get Max ** $9.99 Continue" at bounding box center [524, 215] width 478 height 430
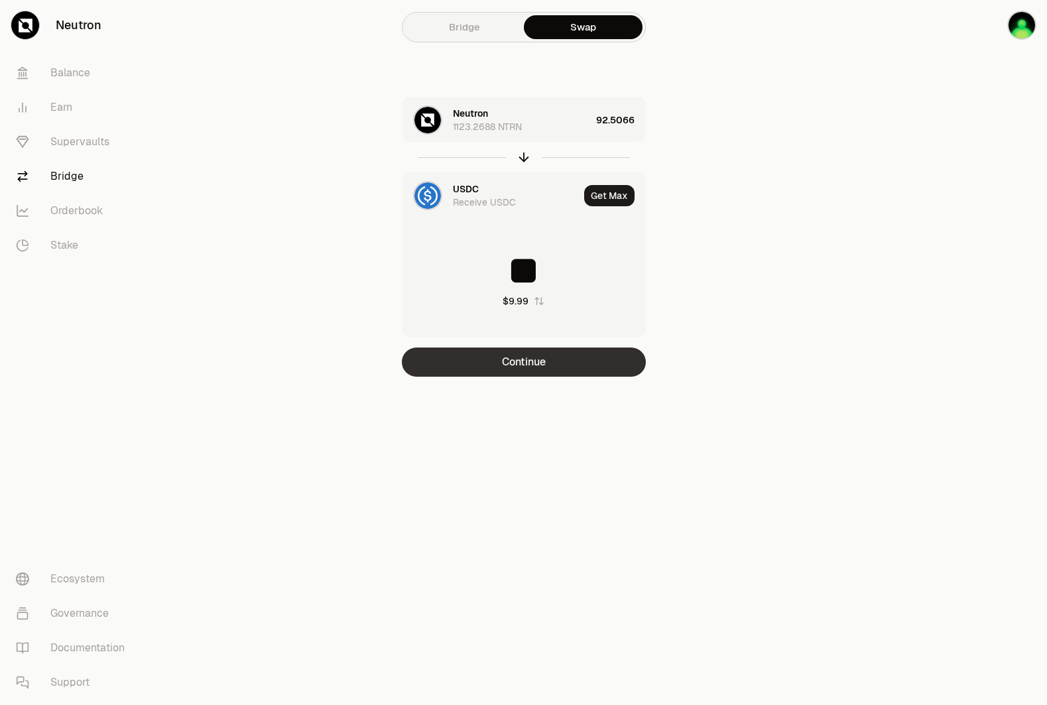
click at [574, 357] on button "Continue" at bounding box center [524, 362] width 244 height 29
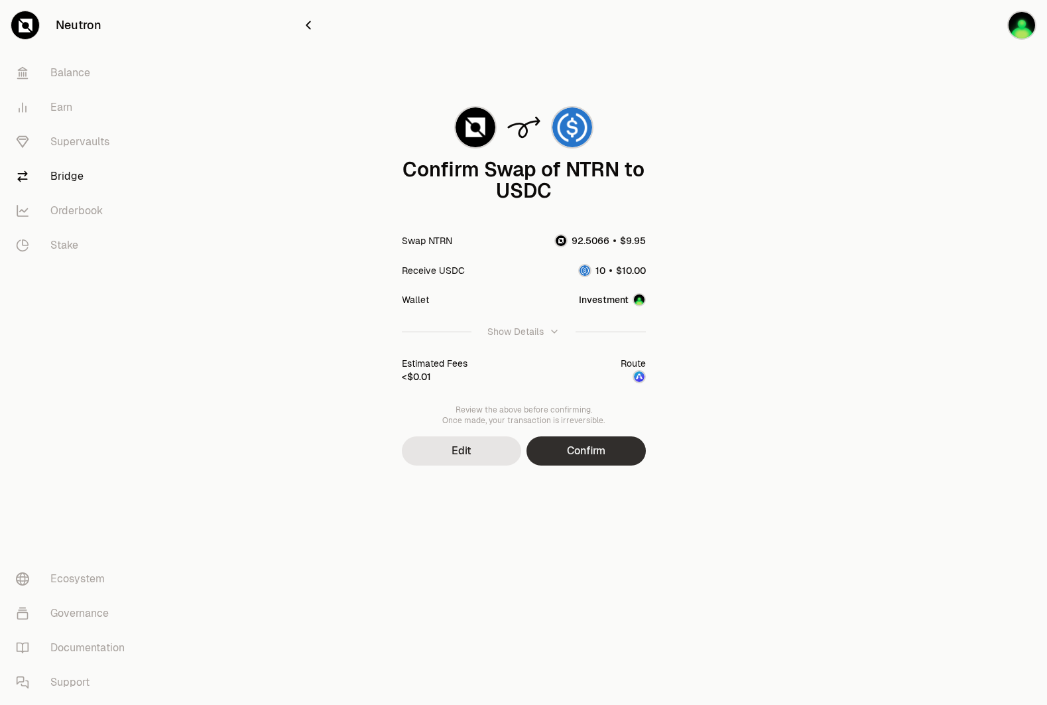
click at [607, 454] on button "Confirm" at bounding box center [586, 450] width 119 height 29
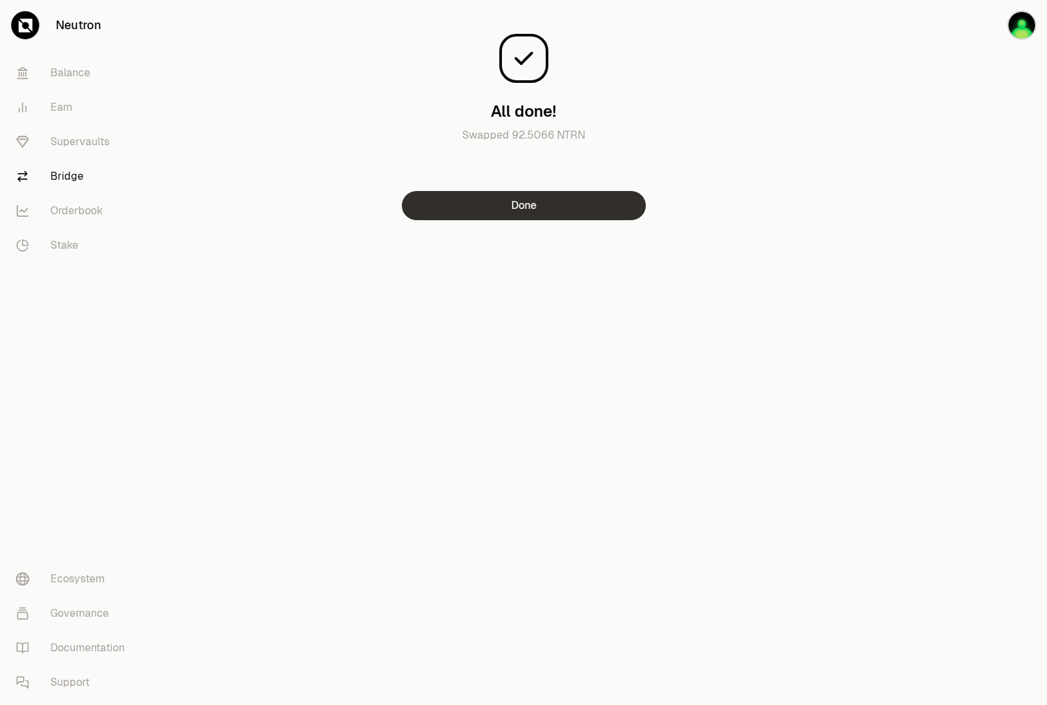
click at [532, 204] on button "Done" at bounding box center [524, 205] width 244 height 29
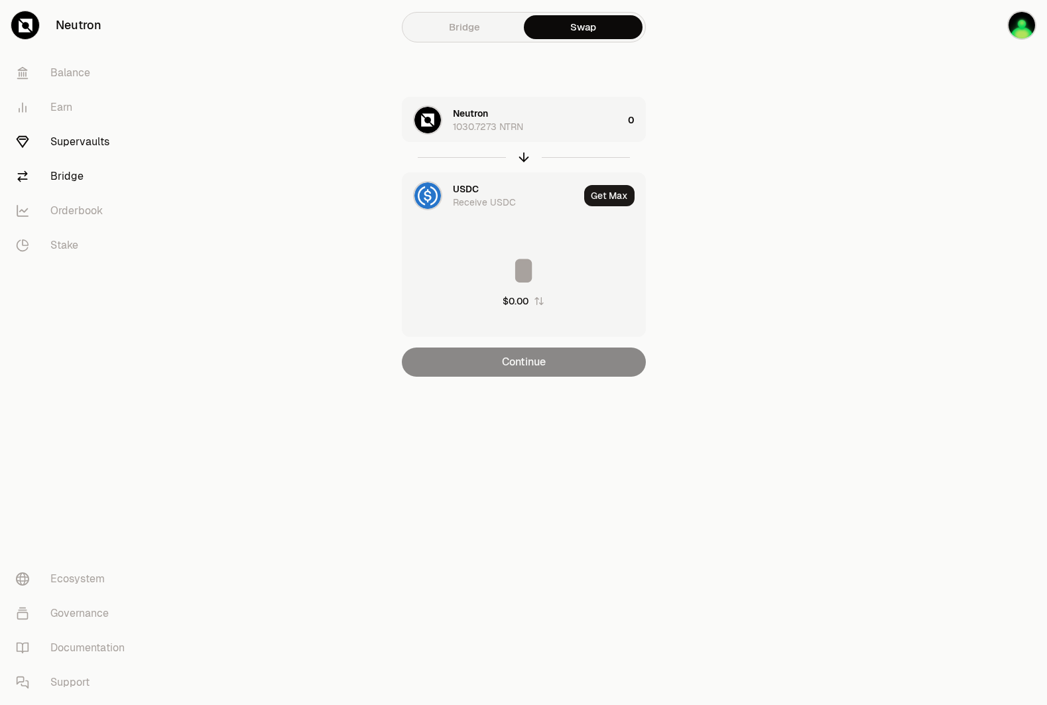
click at [88, 141] on link "Supervaults" at bounding box center [74, 142] width 138 height 34
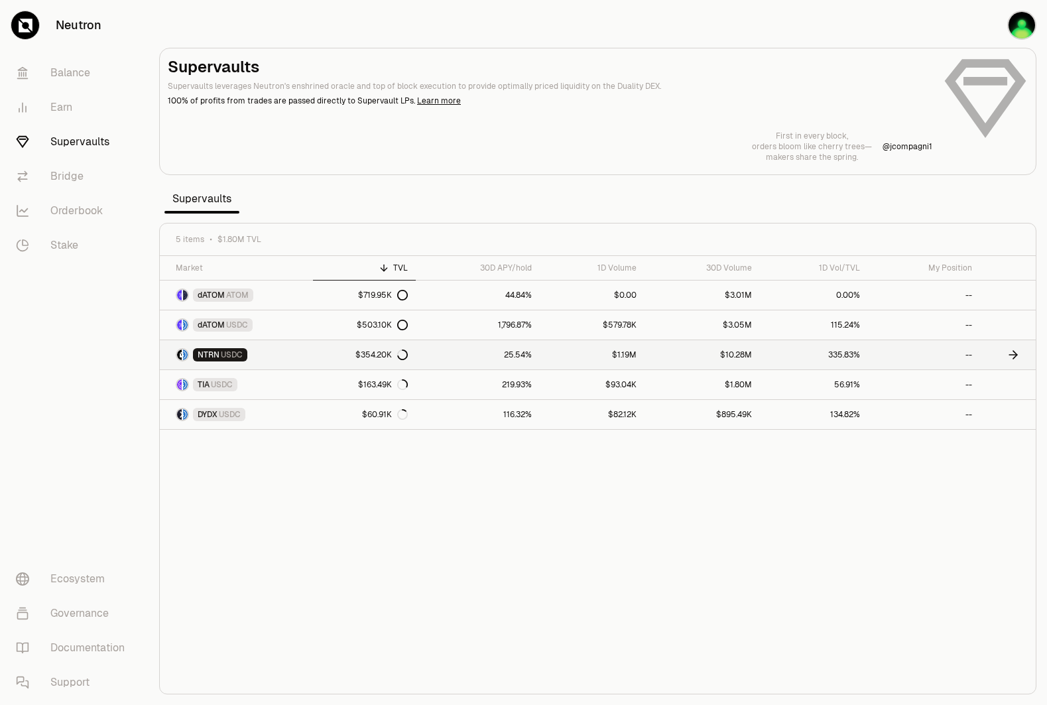
click at [215, 357] on span "NTRN" at bounding box center [209, 355] width 22 height 11
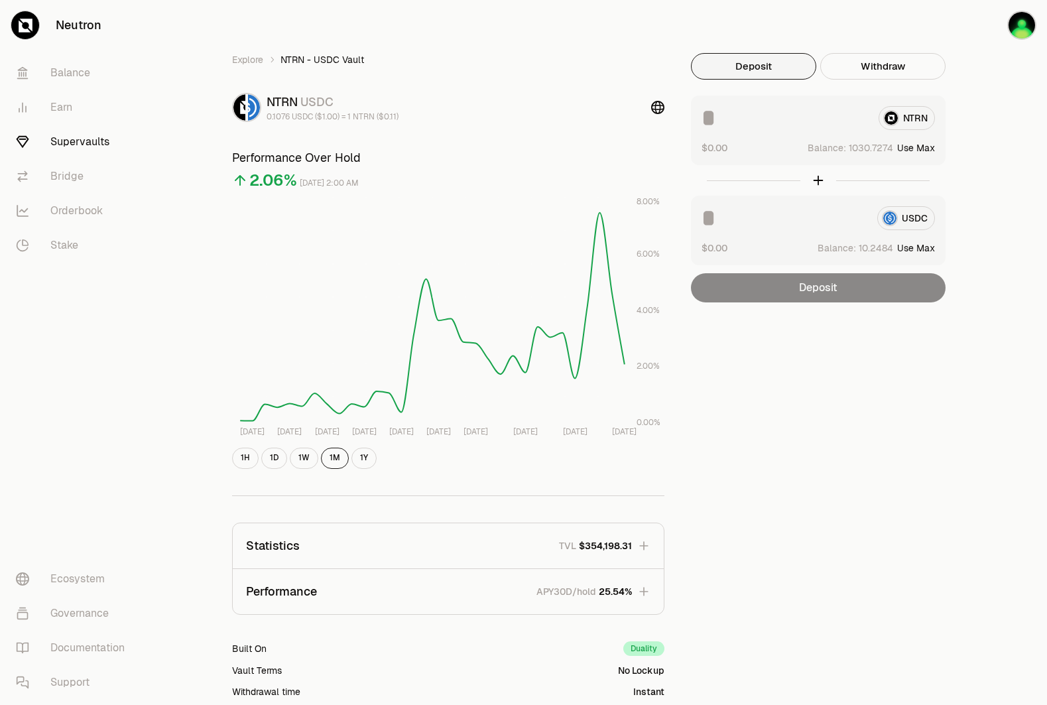
click at [762, 123] on input at bounding box center [785, 118] width 166 height 24
type input "**"
click at [840, 289] on button "Deposit" at bounding box center [818, 287] width 255 height 29
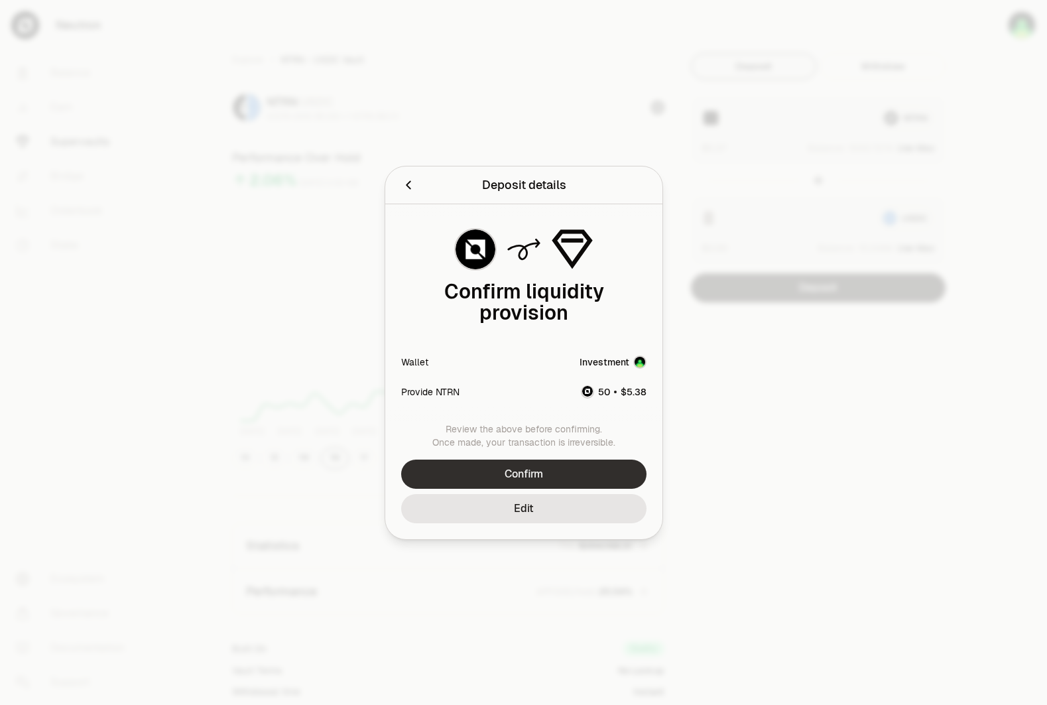
click at [560, 471] on button "Confirm" at bounding box center [523, 474] width 245 height 29
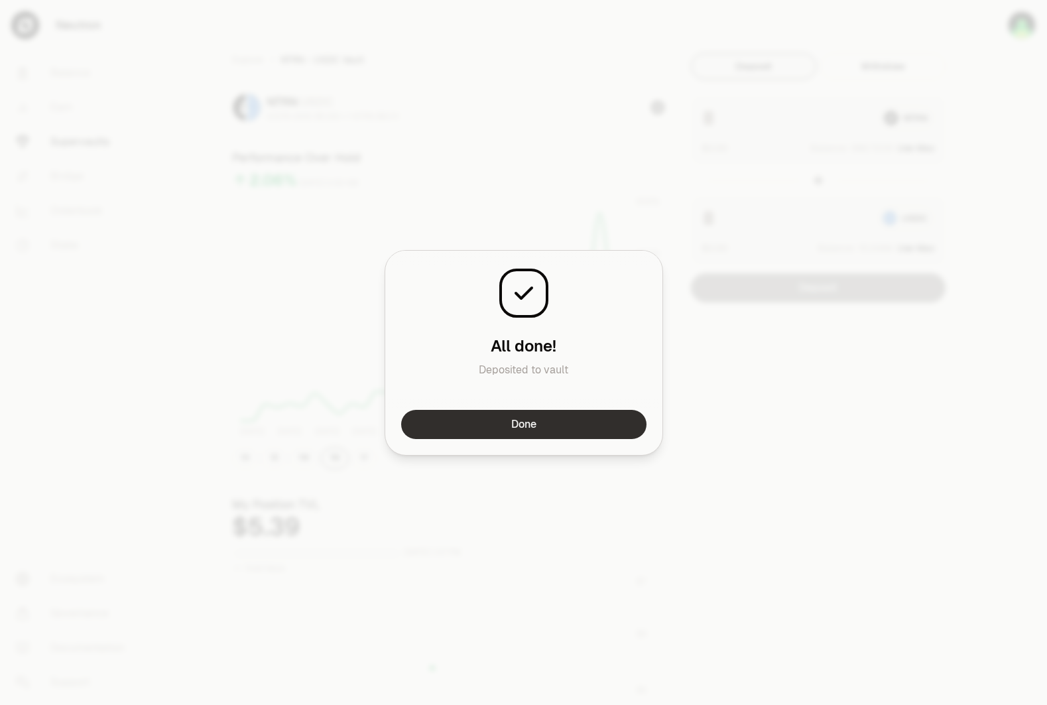
click at [576, 424] on button "Done" at bounding box center [523, 424] width 245 height 29
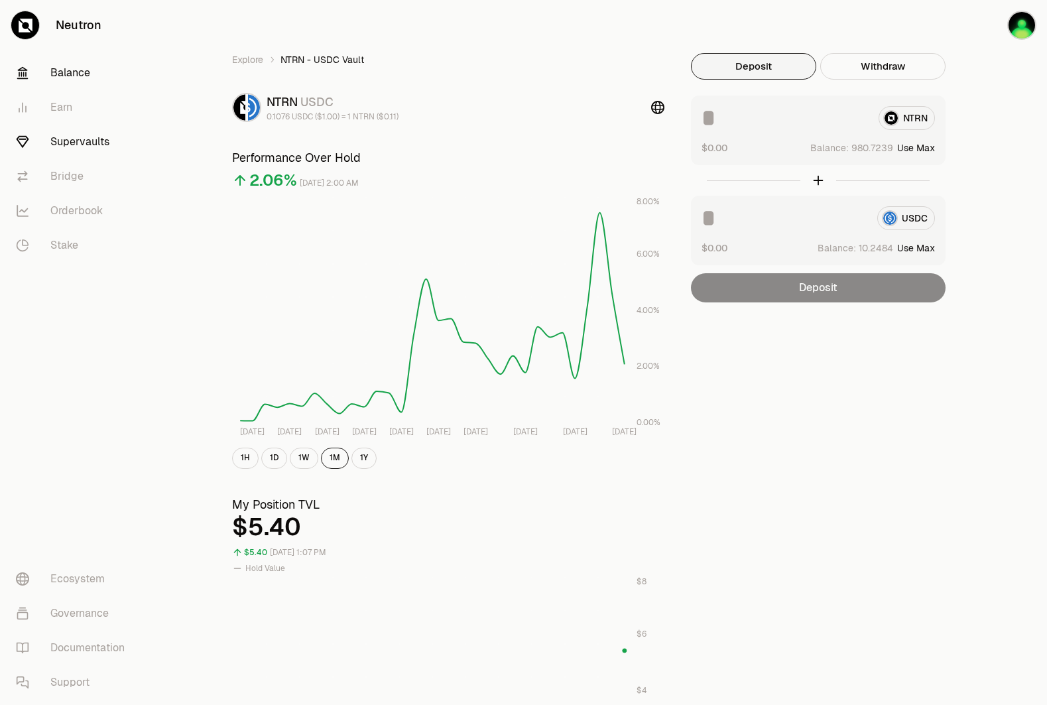
click at [60, 76] on link "Balance" at bounding box center [74, 73] width 138 height 34
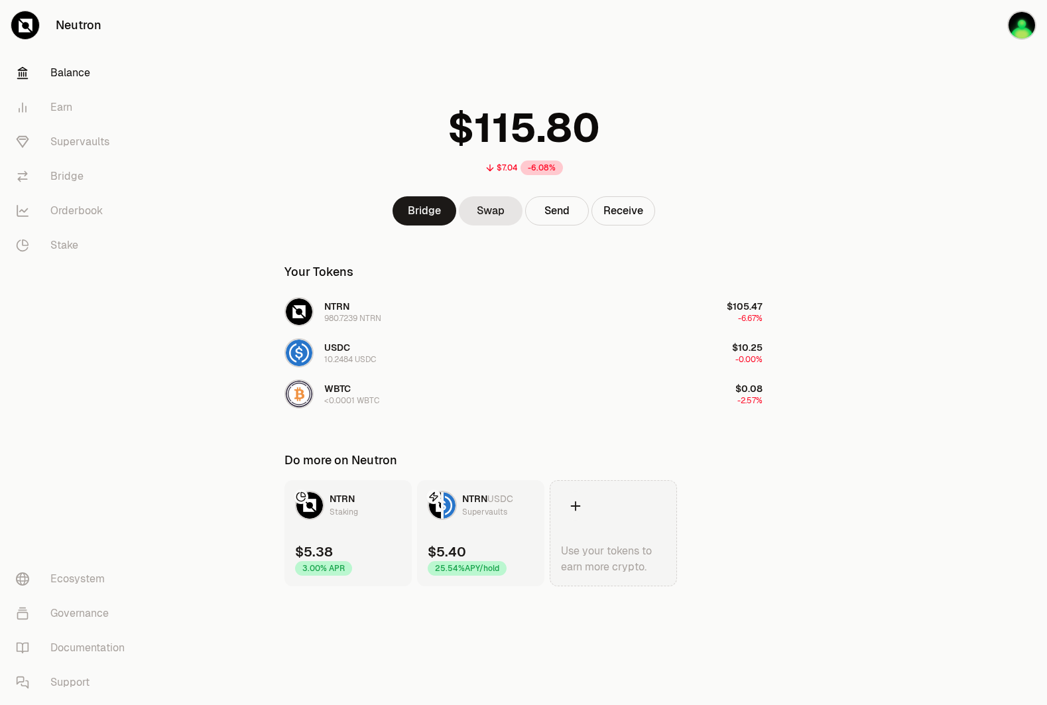
click at [631, 528] on link "Use your tokens to earn more crypto." at bounding box center [613, 533] width 127 height 106
